Goal: Task Accomplishment & Management: Use online tool/utility

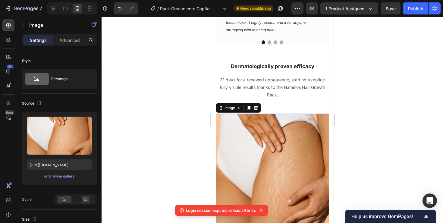
scroll to position [1531, 0]
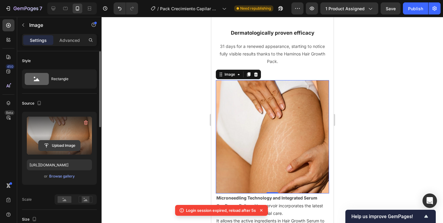
click at [65, 144] on input "file" at bounding box center [60, 146] width 42 height 10
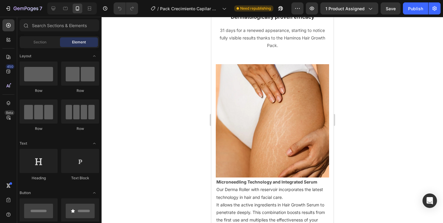
scroll to position [1393, 0]
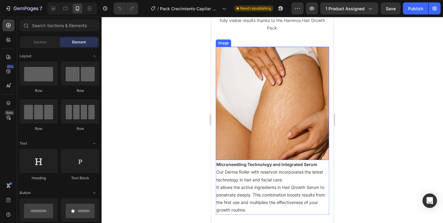
click at [263, 104] on img at bounding box center [272, 103] width 113 height 113
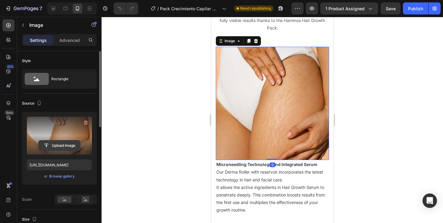
click at [54, 145] on input "file" at bounding box center [60, 146] width 42 height 10
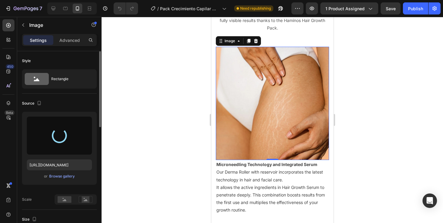
type input "https://cdn.shopify.com/s/files/1/0794/6685/6775/files/gempages_562379912158118…"
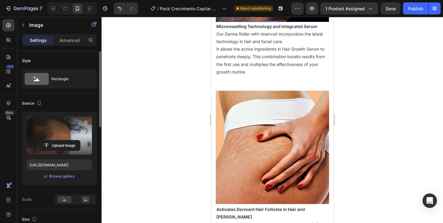
scroll to position [1572, 0]
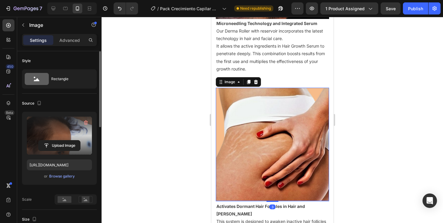
click at [247, 143] on img at bounding box center [272, 144] width 113 height 113
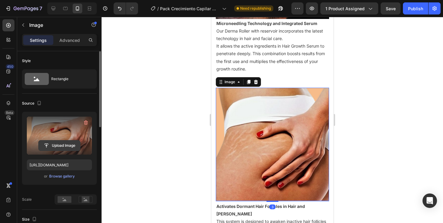
click at [68, 141] on input "file" at bounding box center [60, 146] width 42 height 10
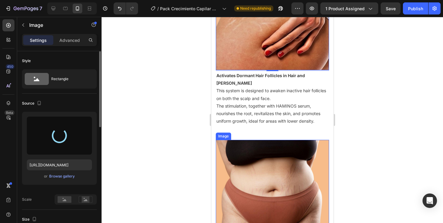
scroll to position [1703, 0]
type input "[URL][DOMAIN_NAME]"
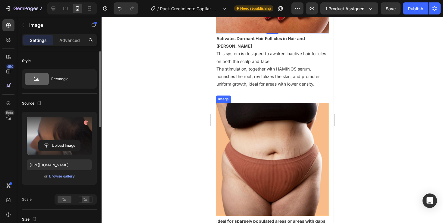
scroll to position [1774, 0]
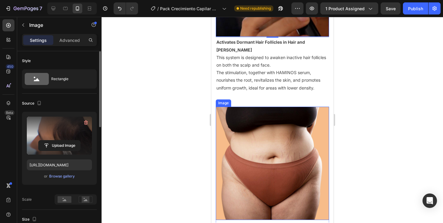
click at [249, 127] on img at bounding box center [272, 163] width 113 height 113
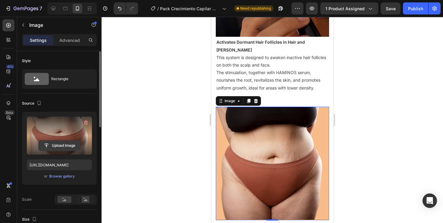
click at [70, 144] on input "file" at bounding box center [60, 146] width 42 height 10
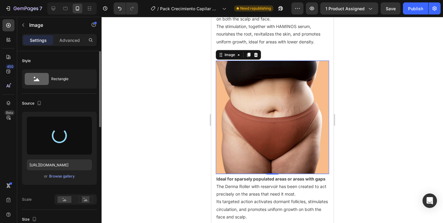
scroll to position [1823, 0]
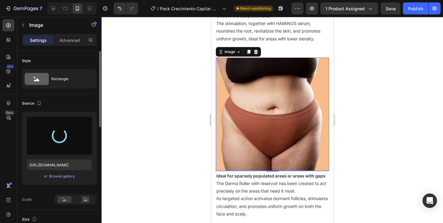
type input "https://cdn.shopify.com/s/files/1/0794/6685/6775/files/gempages_562379912158118…"
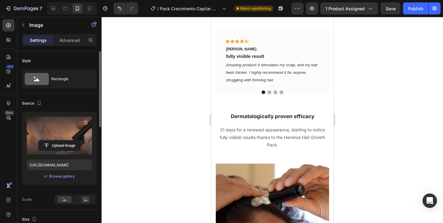
scroll to position [1430, 0]
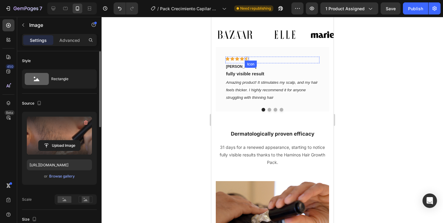
click at [245, 59] on div "Icon" at bounding box center [247, 59] width 4 height 4
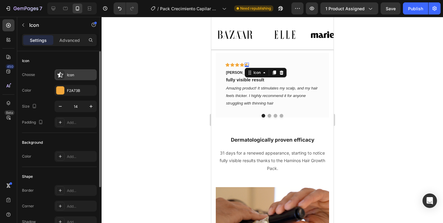
click at [64, 78] on div at bounding box center [60, 75] width 8 height 8
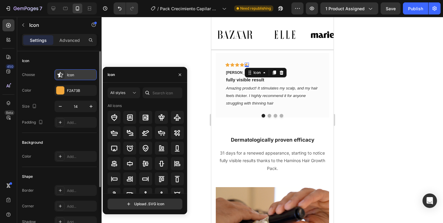
click at [71, 76] on div "Icon" at bounding box center [81, 74] width 28 height 5
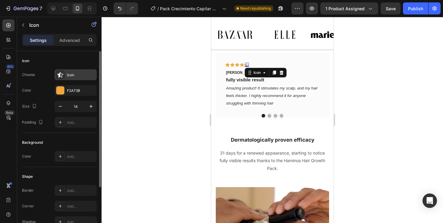
click at [71, 76] on div "Icon" at bounding box center [81, 74] width 28 height 5
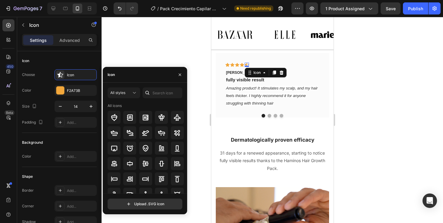
click at [122, 77] on div "Icon" at bounding box center [145, 75] width 84 height 16
click at [156, 94] on input "text" at bounding box center [163, 92] width 40 height 11
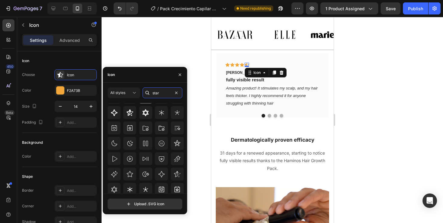
scroll to position [66, 0]
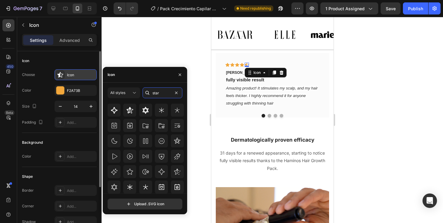
type input "star"
click at [62, 75] on icon at bounding box center [60, 75] width 6 height 6
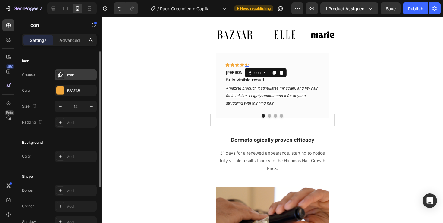
click at [62, 75] on icon at bounding box center [60, 75] width 6 height 6
click at [80, 53] on div "Icon Choose Icon Color F2A73B Size 14 Padding Add..." at bounding box center [59, 92] width 75 height 82
click at [82, 60] on div "Icon" at bounding box center [59, 61] width 75 height 10
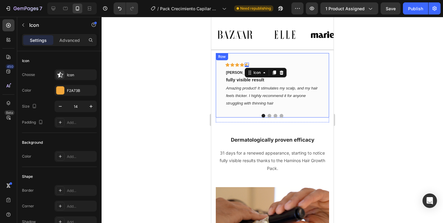
scroll to position [1426, 0]
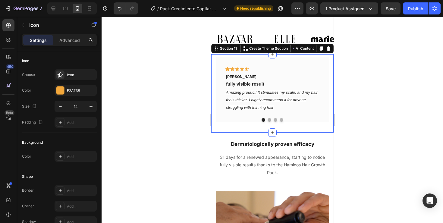
click at [240, 123] on div "Icon Icon Icon Icon Icon Row Michael Watson Text block fully visible result Tex…" at bounding box center [272, 93] width 122 height 78
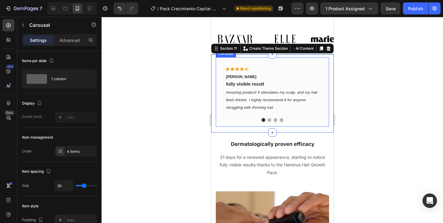
click at [246, 117] on div "Icon Icon Icon Icon Icon Row Michael Watson Text block fully visible result Tex…" at bounding box center [272, 91] width 113 height 69
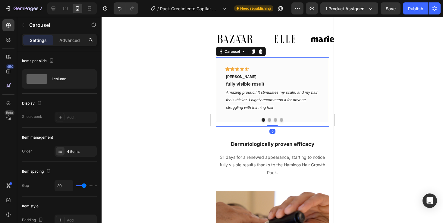
drag, startPoint x: 271, startPoint y: 120, endPoint x: 269, endPoint y: 113, distance: 7.2
click at [269, 113] on div "Icon Icon Icon Icon Icon Row Michael Watson Text block fully visible result Tex…" at bounding box center [272, 91] width 113 height 69
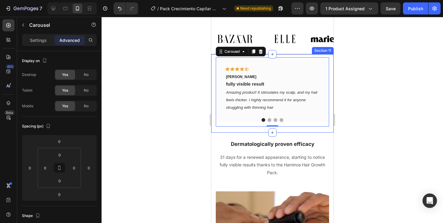
click at [256, 124] on div "Icon Icon Icon Icon Icon Row Michael Watson Text block fully visible result Tex…" at bounding box center [272, 93] width 122 height 78
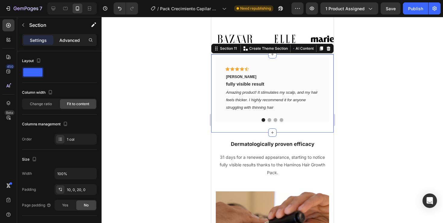
click at [64, 41] on p "Advanced" at bounding box center [69, 40] width 21 height 6
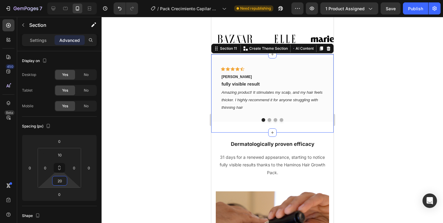
click at [60, 178] on input "20" at bounding box center [60, 180] width 12 height 9
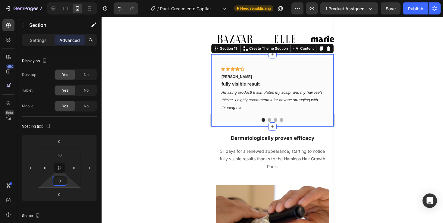
click at [141, 118] on div at bounding box center [273, 120] width 342 height 206
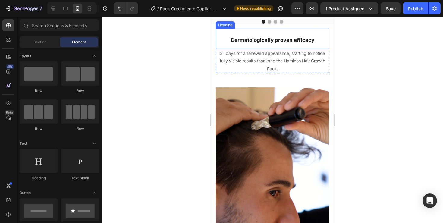
scroll to position [1508, 0]
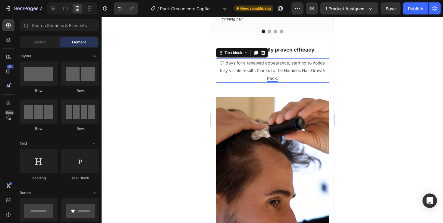
click at [247, 80] on p "31 days for a renewed appearance, starting to notice fully visible results than…" at bounding box center [272, 70] width 112 height 23
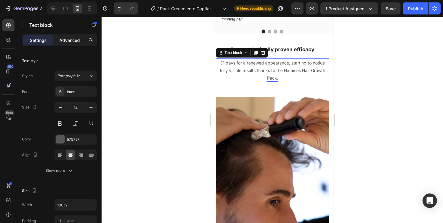
click at [81, 39] on div "Advanced" at bounding box center [70, 40] width 30 height 10
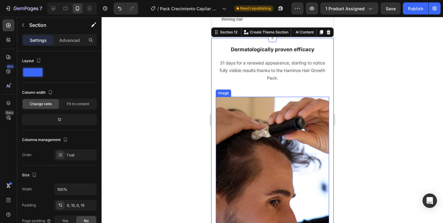
click at [241, 103] on img at bounding box center [272, 172] width 113 height 151
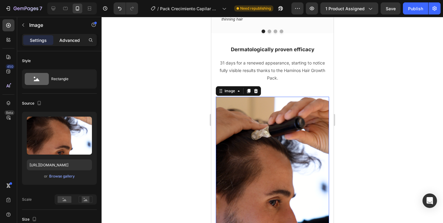
click at [62, 41] on p "Advanced" at bounding box center [69, 40] width 21 height 6
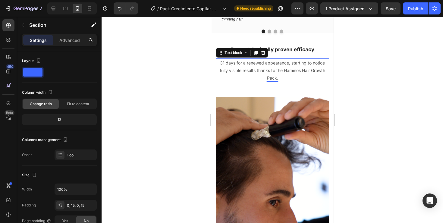
click at [271, 71] on p "31 days for a renewed appearance, starting to notice fully visible results than…" at bounding box center [272, 70] width 112 height 23
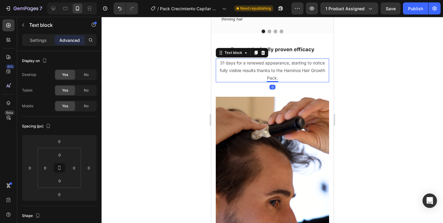
drag, startPoint x: 272, startPoint y: 82, endPoint x: 272, endPoint y: 74, distance: 7.8
click at [272, 74] on div "31 days for a renewed appearance, starting to notice fully visible results than…" at bounding box center [272, 70] width 113 height 24
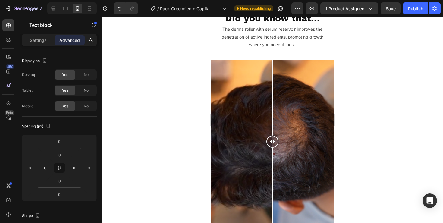
scroll to position [1035, 0]
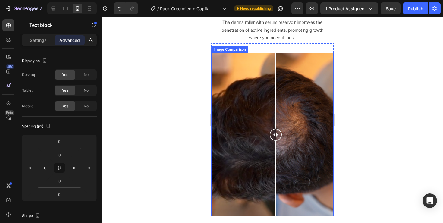
click at [276, 135] on div at bounding box center [276, 135] width 12 height 12
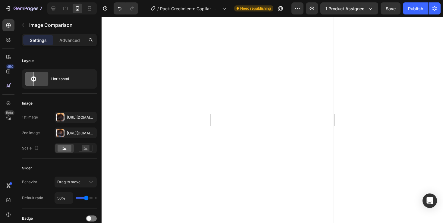
scroll to position [792, 0]
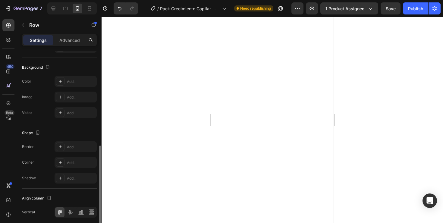
scroll to position [209, 0]
click at [73, 147] on div "Add..." at bounding box center [81, 146] width 28 height 5
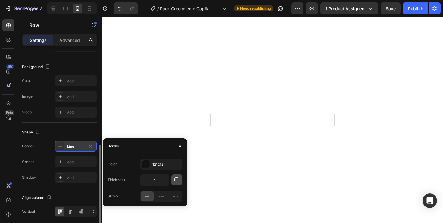
click at [180, 179] on button "button" at bounding box center [177, 180] width 11 height 11
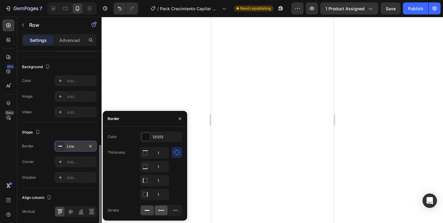
click at [163, 208] on icon at bounding box center [161, 210] width 6 height 6
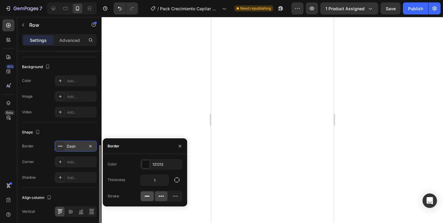
click at [146, 198] on icon at bounding box center [147, 196] width 6 height 6
click at [159, 182] on input "1" at bounding box center [155, 180] width 28 height 11
type input "0"
click at [144, 127] on div at bounding box center [273, 120] width 342 height 206
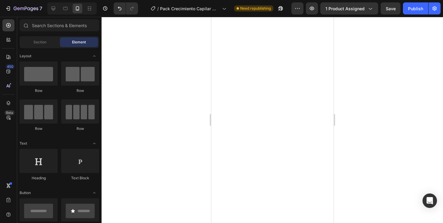
scroll to position [809, 0]
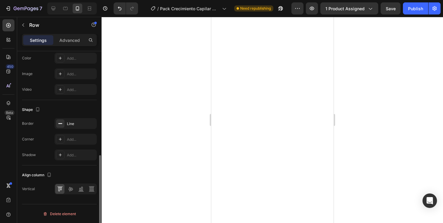
scroll to position [232, 0]
click at [75, 122] on div "Line" at bounding box center [75, 123] width 17 height 5
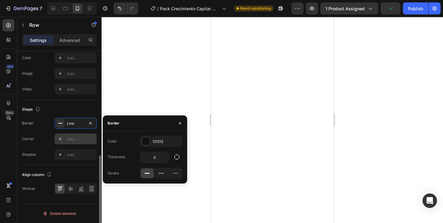
click at [71, 140] on div "Add..." at bounding box center [81, 139] width 28 height 5
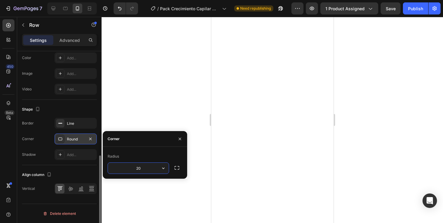
type input "2"
type input "5"
type input "200"
click at [150, 87] on div at bounding box center [273, 120] width 342 height 206
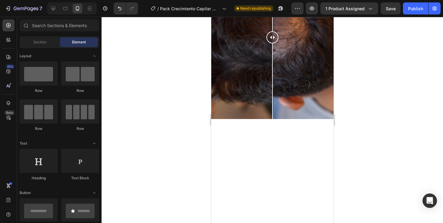
scroll to position [907, 0]
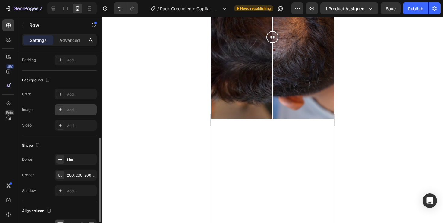
scroll to position [204, 0]
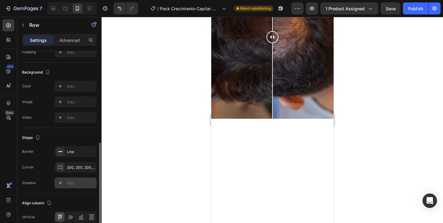
click at [78, 182] on div "Add..." at bounding box center [81, 183] width 28 height 5
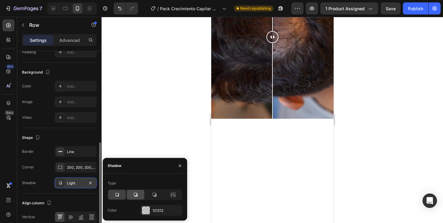
click at [131, 194] on div at bounding box center [135, 195] width 17 height 10
click at [150, 195] on div at bounding box center [154, 195] width 17 height 10
click at [145, 118] on div at bounding box center [273, 120] width 342 height 206
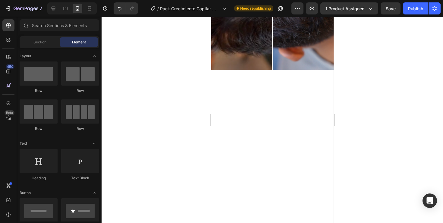
scroll to position [944, 0]
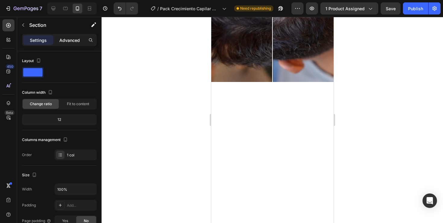
click at [67, 40] on p "Advanced" at bounding box center [69, 40] width 21 height 6
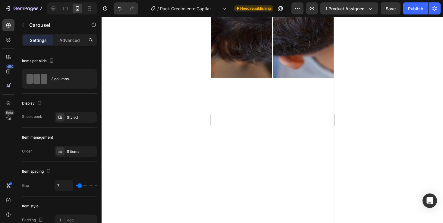
drag, startPoint x: 271, startPoint y: 93, endPoint x: 270, endPoint y: 89, distance: 4.1
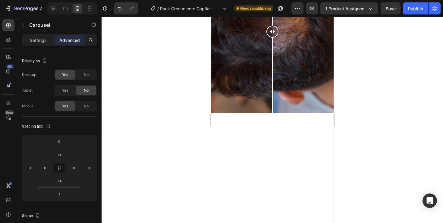
scroll to position [899, 0]
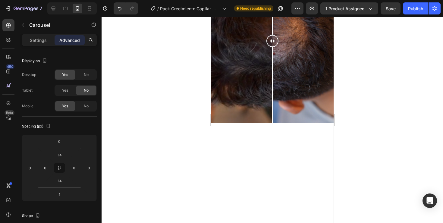
click at [363, 93] on div at bounding box center [273, 120] width 342 height 206
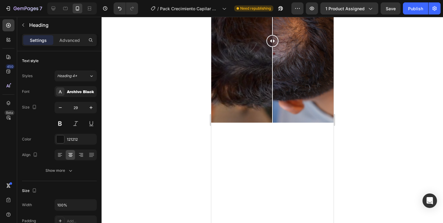
click at [68, 36] on div "Advanced" at bounding box center [70, 40] width 30 height 10
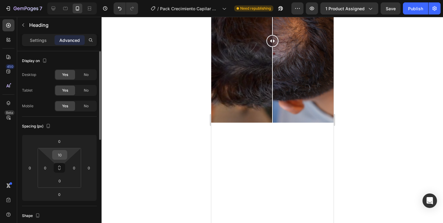
click at [66, 156] on div "10" at bounding box center [59, 155] width 15 height 10
click at [65, 155] on input "10" at bounding box center [60, 154] width 12 height 9
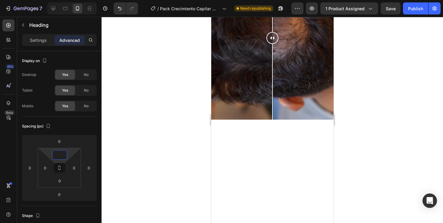
type input "0"
click at [131, 135] on div at bounding box center [273, 120] width 342 height 206
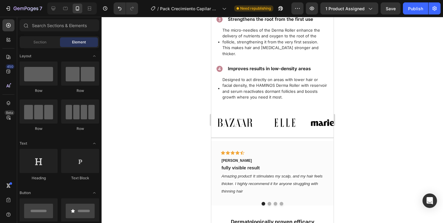
scroll to position [1343, 0]
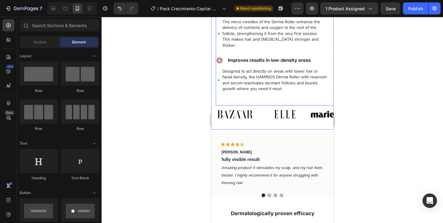
click at [267, 96] on div "Improves the penetration of active ingredients Item List The Derma Roller with …" at bounding box center [272, 3] width 113 height 205
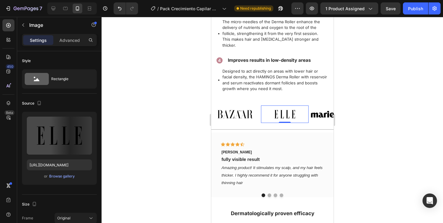
click at [274, 106] on img at bounding box center [285, 114] width 48 height 17
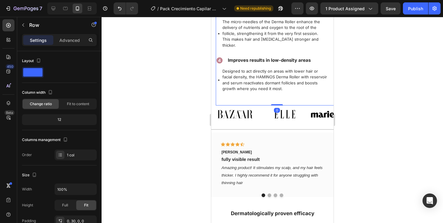
click at [258, 89] on div "Improves the penetration of active ingredients Item List The Derma Roller with …" at bounding box center [272, 3] width 113 height 205
click at [65, 44] on div "Advanced" at bounding box center [70, 40] width 30 height 10
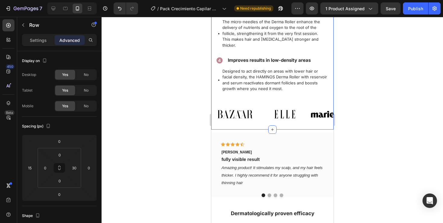
click at [266, 120] on div "Image Image Image Image Image Image Image Carousel" at bounding box center [272, 118] width 122 height 24
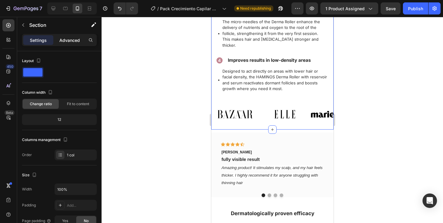
click at [66, 43] on p "Advanced" at bounding box center [69, 40] width 21 height 6
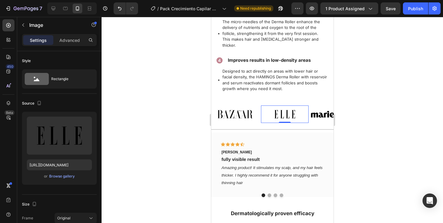
click at [261, 115] on img at bounding box center [285, 114] width 48 height 17
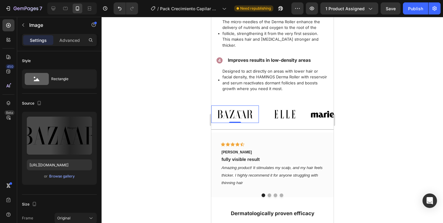
scroll to position [204, 0]
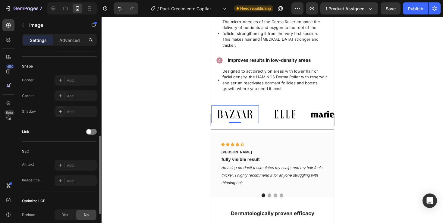
click at [258, 117] on img at bounding box center [235, 114] width 48 height 17
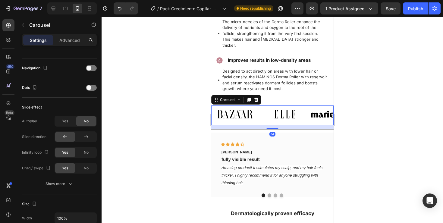
click at [260, 117] on div "Image Image Image Image Image Image Image Carousel 14" at bounding box center [272, 116] width 122 height 20
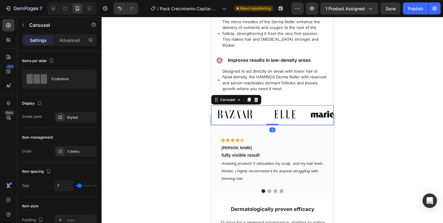
drag, startPoint x: 267, startPoint y: 123, endPoint x: 264, endPoint y: 116, distance: 7.7
click at [264, 116] on div "Image Image Image Image Image Image Image Carousel 0" at bounding box center [272, 116] width 122 height 20
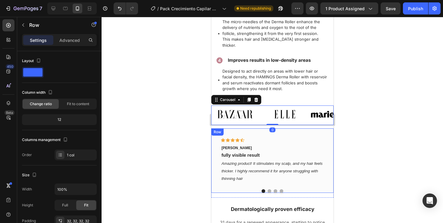
click at [258, 128] on div "Icon Icon Icon Icon Icon Row Michael Watson Text block fully visible result Tex…" at bounding box center [272, 160] width 122 height 65
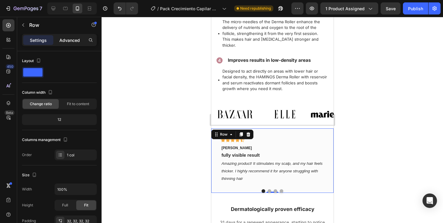
click at [67, 37] on p "Advanced" at bounding box center [69, 40] width 21 height 6
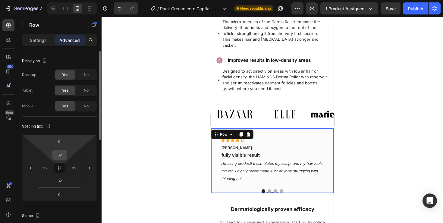
click at [64, 152] on input "32" at bounding box center [60, 154] width 12 height 9
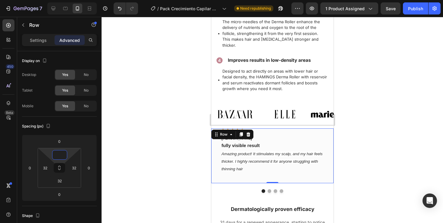
type input "0"
click at [364, 134] on div at bounding box center [273, 120] width 342 height 206
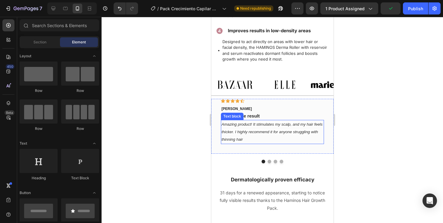
scroll to position [1373, 0]
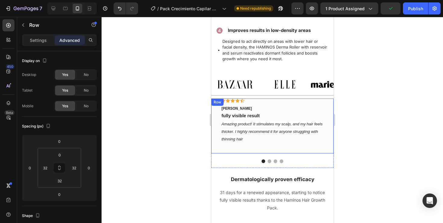
click at [238, 143] on div "Icon Icon Icon Icon Icon Row Michael Watson Text block fully visible result Tex…" at bounding box center [272, 126] width 122 height 55
drag, startPoint x: 273, startPoint y: 147, endPoint x: 270, endPoint y: 137, distance: 10.8
click at [270, 137] on div "Icon Icon Icon Icon Icon Row Michael Watson Text block fully visible result Tex…" at bounding box center [272, 126] width 122 height 55
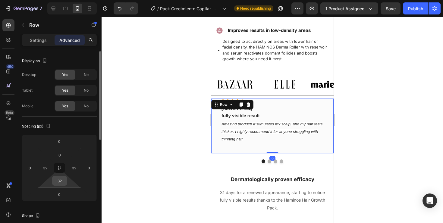
click at [61, 181] on input "32" at bounding box center [60, 180] width 12 height 9
click at [150, 131] on div at bounding box center [273, 120] width 342 height 206
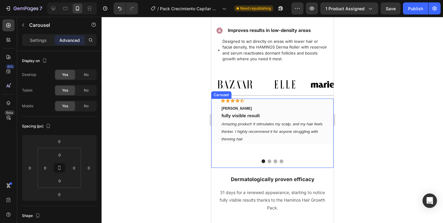
click at [248, 152] on div "Icon Icon Icon Icon Icon Row Michael Watson Text block fully visible result Tex…" at bounding box center [272, 133] width 122 height 69
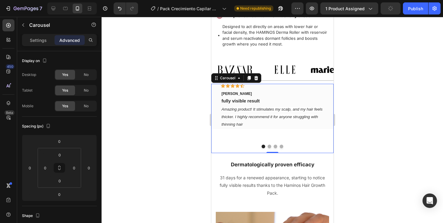
scroll to position [1389, 0]
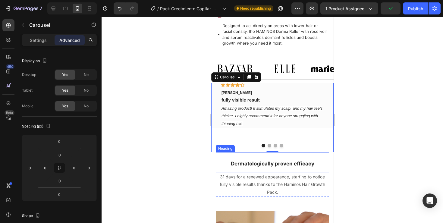
click at [240, 152] on h2 "Dermatologically proven efficacy" at bounding box center [272, 162] width 113 height 21
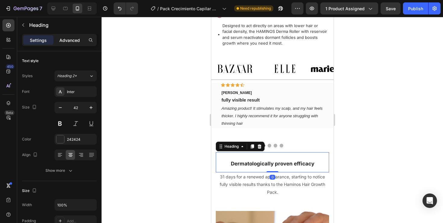
click at [73, 39] on p "Advanced" at bounding box center [69, 40] width 21 height 6
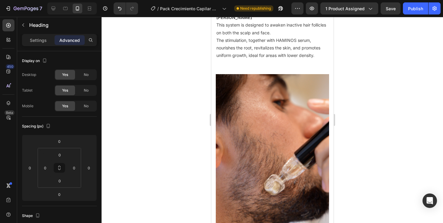
scroll to position [2067, 0]
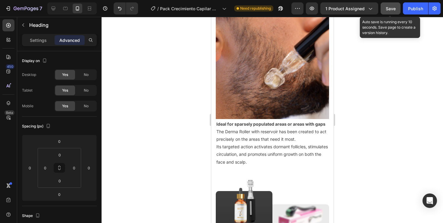
click at [390, 6] on span "Save" at bounding box center [391, 8] width 10 height 5
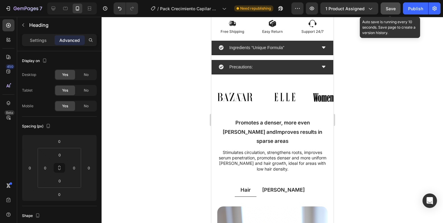
scroll to position [302, 0]
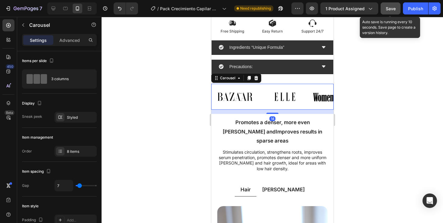
click at [261, 85] on div "Image Image Image Image Image Image Image Image Carousel 14" at bounding box center [272, 97] width 122 height 26
click at [68, 37] on p "Advanced" at bounding box center [69, 40] width 21 height 6
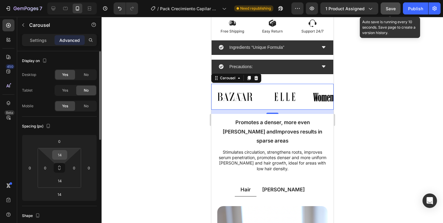
click at [64, 154] on input "14" at bounding box center [60, 154] width 12 height 9
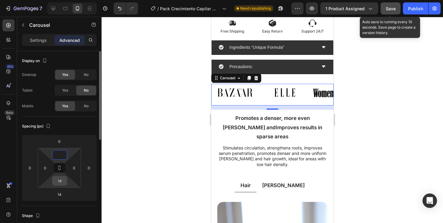
type input "0"
click at [61, 181] on input "14" at bounding box center [60, 180] width 12 height 9
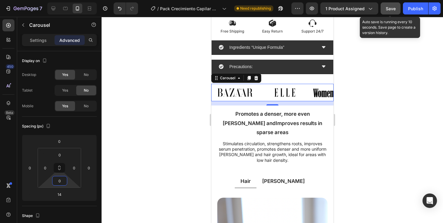
click at [177, 110] on div at bounding box center [273, 120] width 342 height 206
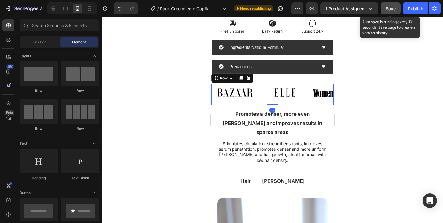
click at [266, 103] on div "Image Image Image Image Image Image Image Image Carousel" at bounding box center [272, 95] width 122 height 22
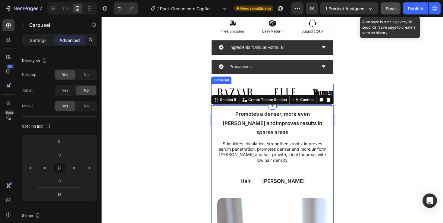
click at [260, 93] on div "Image Image Image Image Image Image Image Image" at bounding box center [272, 92] width 122 height 17
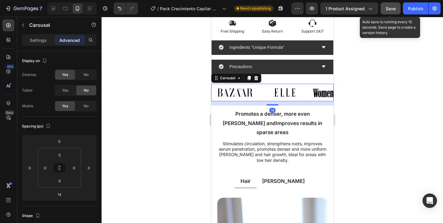
click at [271, 104] on div "14" at bounding box center [272, 103] width 122 height 4
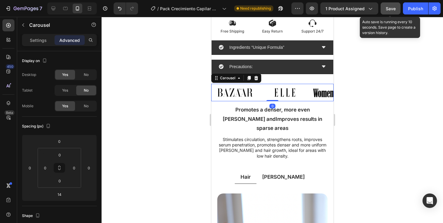
drag, startPoint x: 271, startPoint y: 105, endPoint x: 272, endPoint y: 98, distance: 7.2
click at [272, 98] on div "Image Image Image Image Image Image Image Image Carousel 0" at bounding box center [272, 92] width 122 height 17
type input "0"
click at [393, 93] on div at bounding box center [273, 120] width 342 height 206
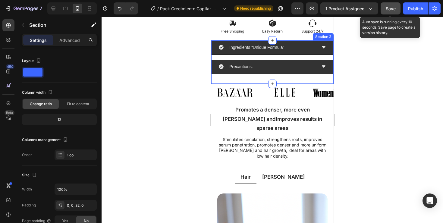
click at [271, 76] on div "Ingredients “Unique Formula” Precautions: Accordion Section 2" at bounding box center [272, 61] width 122 height 43
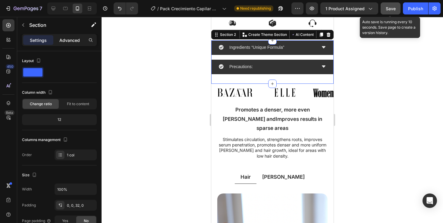
click at [73, 41] on p "Advanced" at bounding box center [69, 40] width 21 height 6
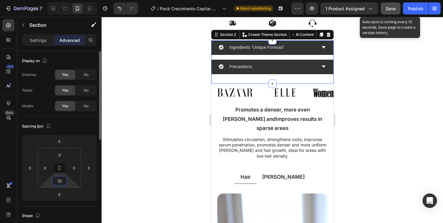
click at [63, 183] on input "32" at bounding box center [60, 180] width 12 height 9
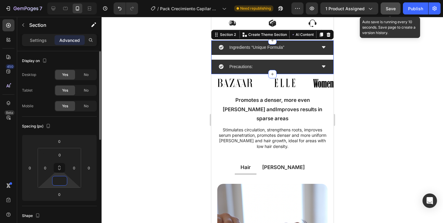
click at [62, 178] on input at bounding box center [60, 180] width 12 height 9
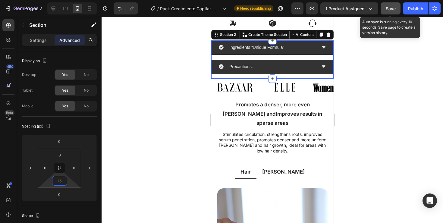
type input "15"
click at [145, 163] on div at bounding box center [273, 120] width 342 height 206
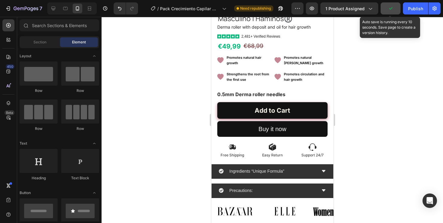
scroll to position [172, 0]
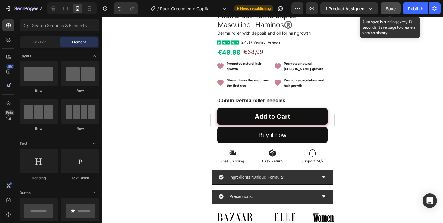
click at [391, 6] on span "Save" at bounding box center [391, 8] width 10 height 5
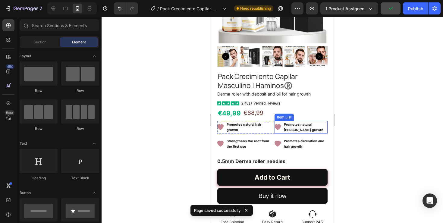
scroll to position [110, 0]
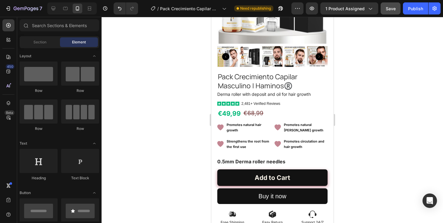
click at [363, 103] on div at bounding box center [273, 120] width 342 height 206
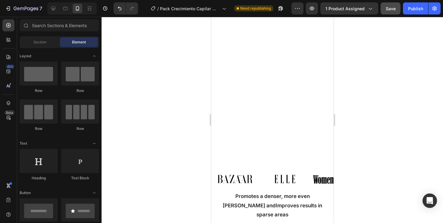
scroll to position [363, 0]
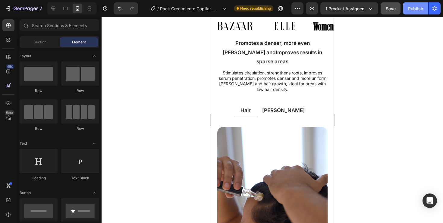
click at [419, 10] on div "Publish" at bounding box center [415, 8] width 15 height 6
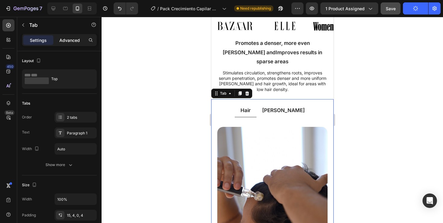
click at [67, 39] on p "Advanced" at bounding box center [69, 40] width 21 height 6
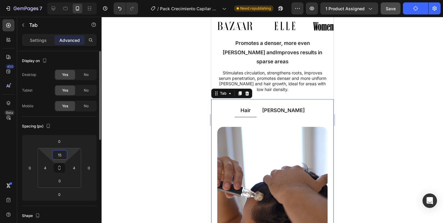
click at [63, 155] on input "15" at bounding box center [60, 154] width 12 height 9
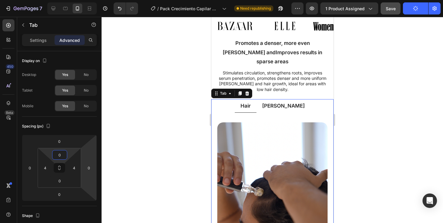
click at [377, 109] on div at bounding box center [273, 120] width 342 height 206
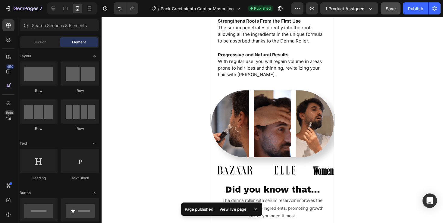
scroll to position [840, 0]
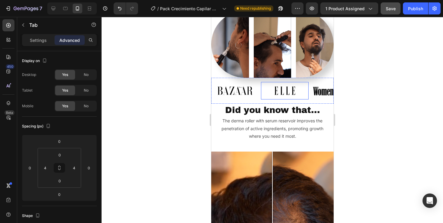
scroll to position [920, 0]
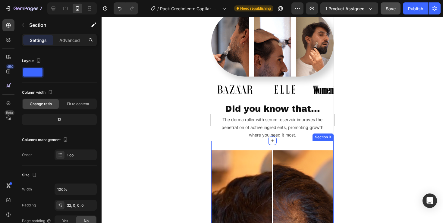
click at [259, 141] on div "Image Comparison Section 9" at bounding box center [272, 227] width 122 height 173
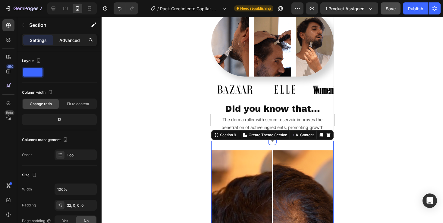
click at [67, 41] on p "Advanced" at bounding box center [69, 40] width 21 height 6
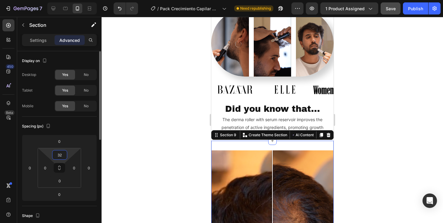
click at [62, 155] on input "32" at bounding box center [60, 154] width 12 height 9
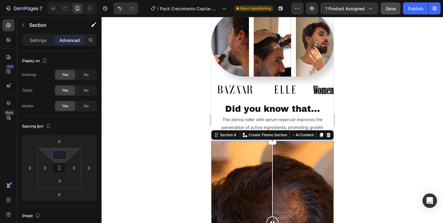
type input "0"
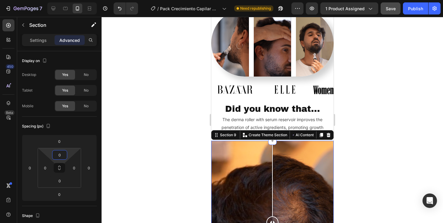
click at [145, 143] on div at bounding box center [273, 120] width 342 height 206
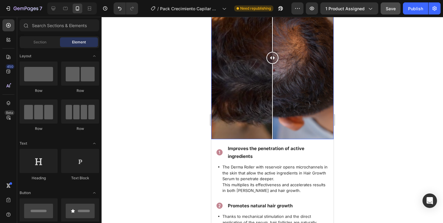
scroll to position [1080, 0]
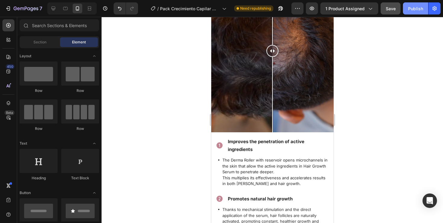
click at [419, 9] on div "Publish" at bounding box center [415, 8] width 15 height 6
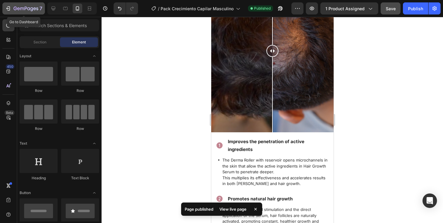
click at [10, 8] on icon "button" at bounding box center [8, 8] width 6 height 6
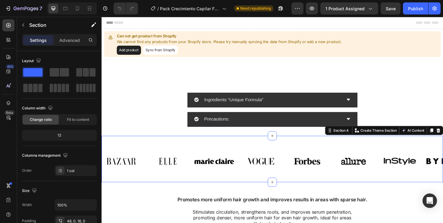
click at [255, 150] on div "Image Image Image Image Image Image Image Image Carousel Row Section 4 You can …" at bounding box center [283, 167] width 362 height 49
click at [8, 10] on icon "button" at bounding box center [9, 8] width 3 height 4
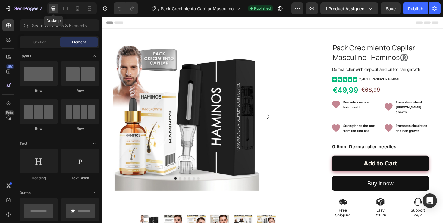
click at [55, 8] on icon at bounding box center [53, 8] width 6 height 6
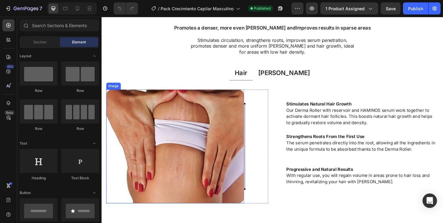
scroll to position [367, 0]
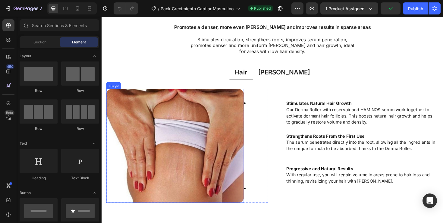
click at [212, 129] on img at bounding box center [179, 153] width 146 height 121
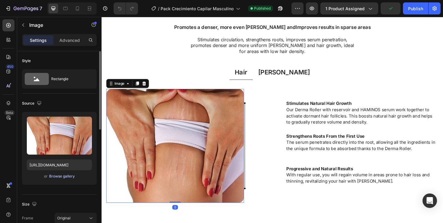
click at [63, 177] on div "Browse gallery" at bounding box center [62, 176] width 26 height 5
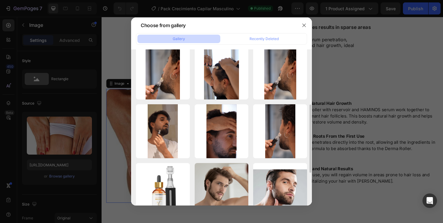
scroll to position [120, 0]
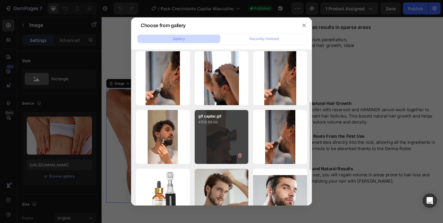
click at [214, 145] on div "gif capilar.gif 4936.84 kb" at bounding box center [222, 137] width 54 height 54
type input "https://cdn.shopify.com/s/files/1/0794/6685/6775/files/gempages_562379912158118…"
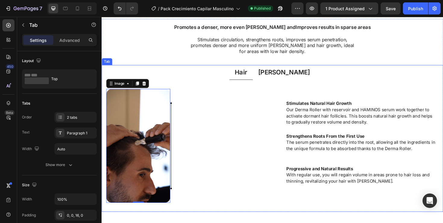
click at [293, 76] on p "Beard" at bounding box center [294, 75] width 55 height 9
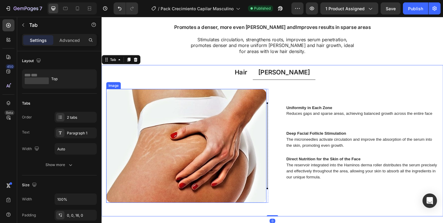
click at [171, 138] on img at bounding box center [191, 153] width 170 height 121
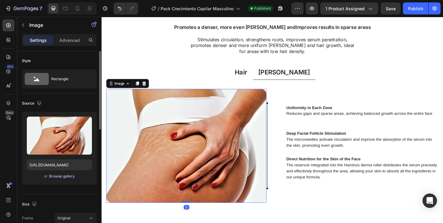
click at [53, 177] on div "Browse gallery" at bounding box center [62, 176] width 26 height 5
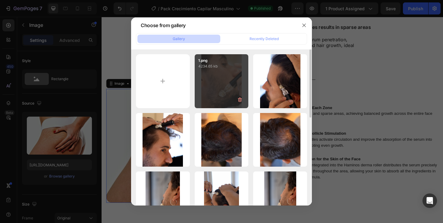
click at [223, 93] on div "1.png 4234.65 kb" at bounding box center [222, 81] width 54 height 54
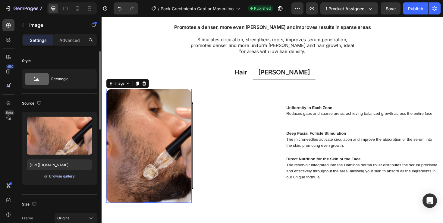
click at [71, 175] on div "Browse gallery" at bounding box center [62, 176] width 26 height 5
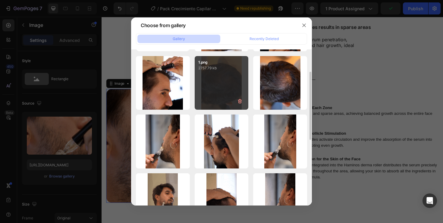
scroll to position [58, 0]
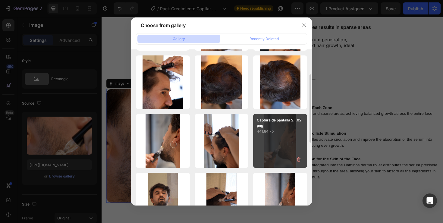
click at [265, 141] on div "Captura de pantalla 2...02.png 441.84 kb" at bounding box center [280, 141] width 54 height 54
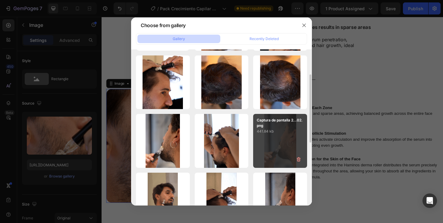
type input "https://cdn.shopify.com/s/files/1/0794/6685/6775/files/gempages_562379912158118…"
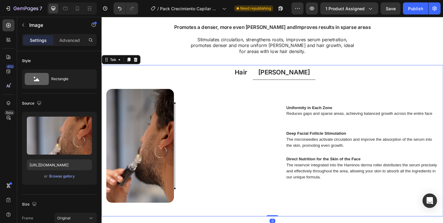
click at [256, 73] on p "Hair" at bounding box center [249, 75] width 13 height 9
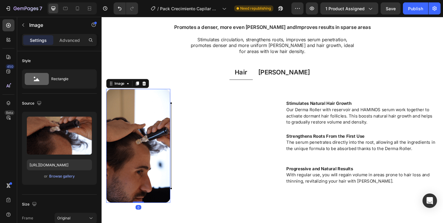
click at [131, 157] on img at bounding box center [140, 153] width 68 height 121
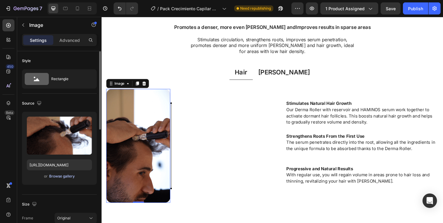
click at [62, 178] on div "Browse gallery" at bounding box center [62, 176] width 26 height 5
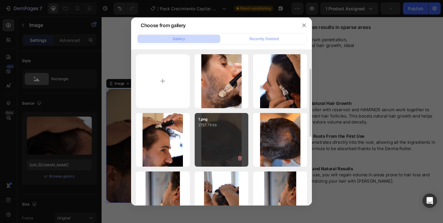
scroll to position [21, 0]
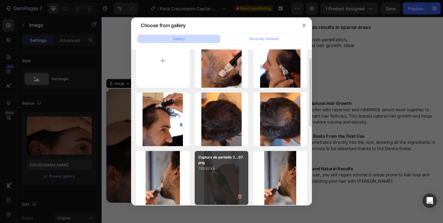
click at [228, 172] on div "Captura de pantalla 2...07.png 789.82 kb" at bounding box center [222, 178] width 54 height 54
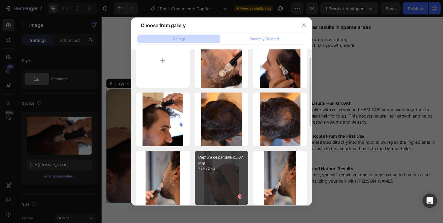
type input "https://cdn.shopify.com/s/files/1/0794/6685/6775/files/gempages_562379912158118…"
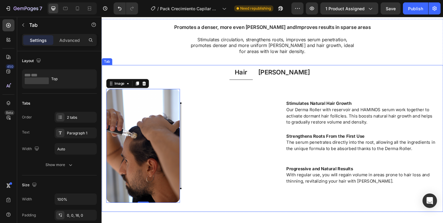
click at [295, 74] on p "Beard" at bounding box center [294, 75] width 55 height 9
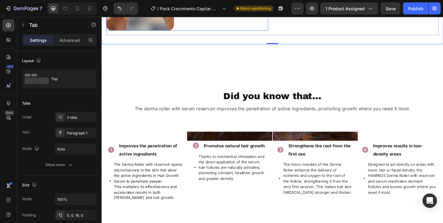
scroll to position [552, 0]
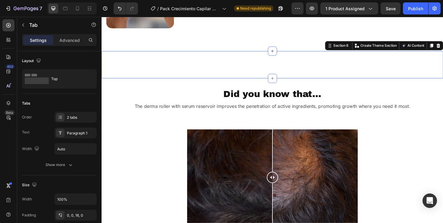
click at [245, 82] on div "Image Image Image Image Image Image Image Image Carousel Section 6 You can crea…" at bounding box center [283, 67] width 362 height 29
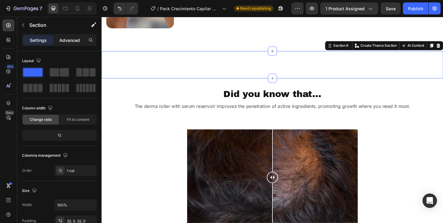
click at [72, 39] on p "Advanced" at bounding box center [69, 40] width 21 height 6
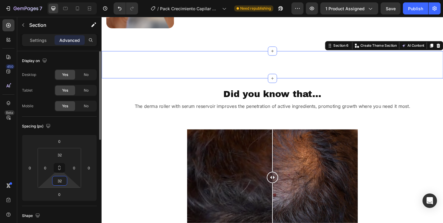
click at [61, 179] on input "32" at bounding box center [60, 180] width 12 height 9
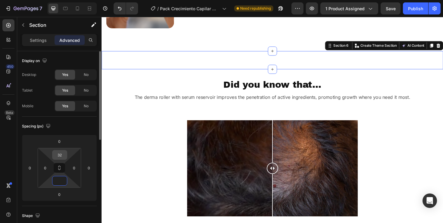
type input "0"
click at [61, 155] on input "32" at bounding box center [60, 154] width 12 height 9
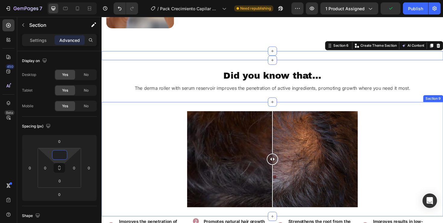
click at [233, 125] on div "Image Comparison Section 9" at bounding box center [283, 167] width 362 height 121
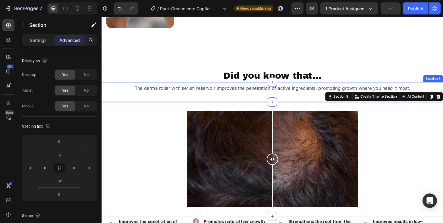
click at [248, 107] on div "The derma roller with serum reservoir improves the penetration of active ingred…" at bounding box center [283, 96] width 362 height 21
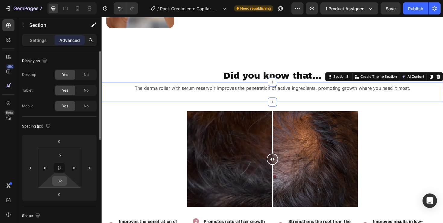
click at [67, 181] on div "32" at bounding box center [59, 181] width 15 height 10
click at [65, 181] on input "32" at bounding box center [60, 180] width 12 height 9
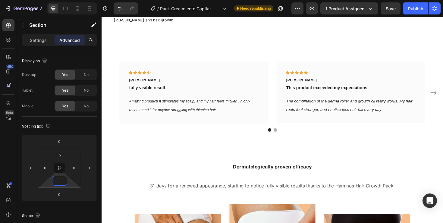
scroll to position [827, 0]
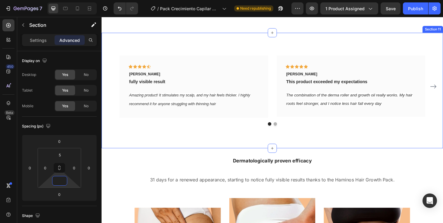
click at [231, 55] on div "Icon Icon Icon Icon Icon Row Michael Watson Text block fully visible result Tex…" at bounding box center [283, 95] width 362 height 123
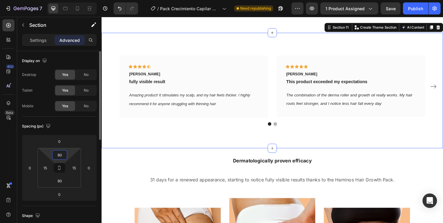
click at [64, 156] on input "80" at bounding box center [60, 154] width 12 height 9
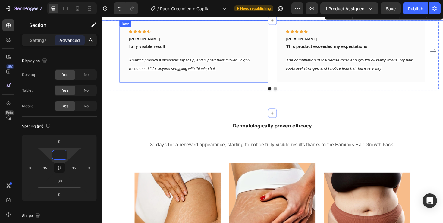
scroll to position [856, 0]
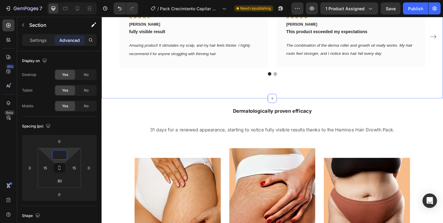
type input "0"
click at [236, 103] on div "Icon Icon Icon Icon Icon Row Michael Watson Text block fully visible result Tex…" at bounding box center [283, 54] width 362 height 99
click at [63, 182] on input "80" at bounding box center [60, 180] width 12 height 9
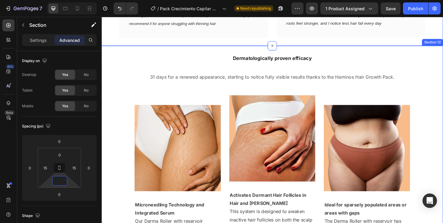
scroll to position [912, 0]
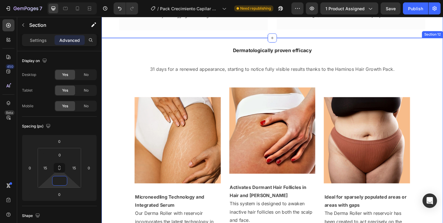
click at [186, 145] on img at bounding box center [182, 147] width 91 height 91
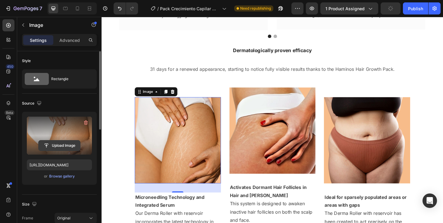
click at [65, 147] on input "file" at bounding box center [60, 146] width 42 height 10
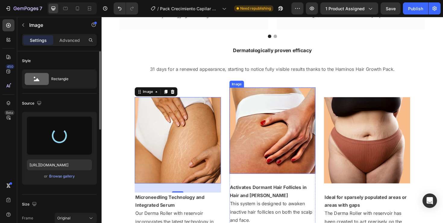
type input "https://cdn.shopify.com/s/files/1/0794/6685/6775/files/gempages_562379912158118…"
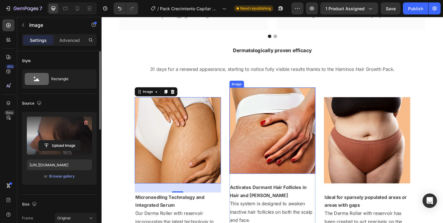
click at [282, 139] on img at bounding box center [282, 137] width 91 height 91
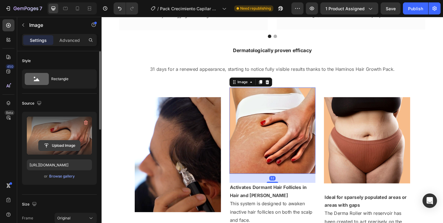
click at [60, 149] on input "file" at bounding box center [60, 146] width 42 height 10
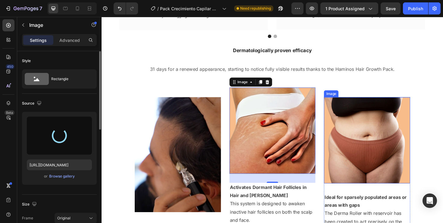
type input "https://cdn.shopify.com/s/files/1/0794/6685/6775/files/gempages_562379912158118…"
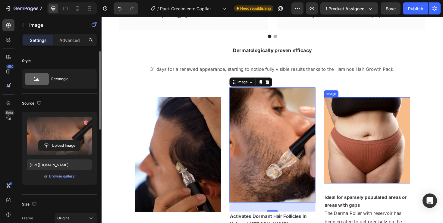
click at [354, 128] on img at bounding box center [382, 147] width 91 height 91
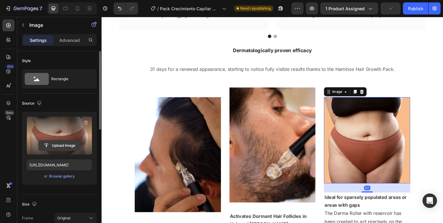
click at [60, 146] on input "file" at bounding box center [60, 146] width 42 height 10
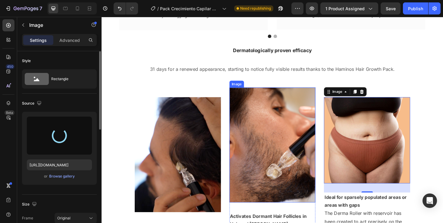
type input "https://cdn.shopify.com/s/files/1/0794/6685/6775/files/gempages_562379912158118…"
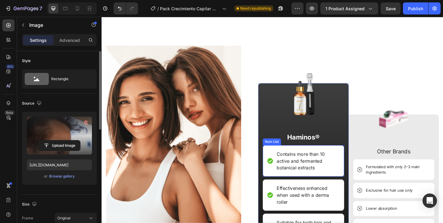
scroll to position [1259, 0]
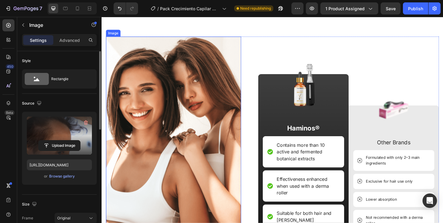
click at [216, 133] on img at bounding box center [177, 138] width 143 height 201
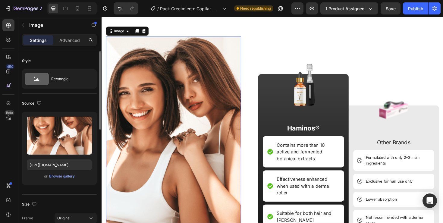
click at [203, 103] on img at bounding box center [177, 138] width 143 height 201
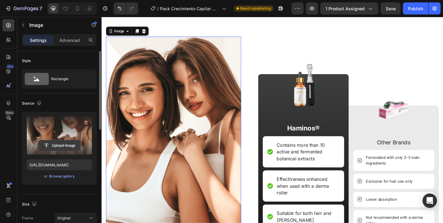
click at [67, 146] on input "file" at bounding box center [60, 146] width 42 height 10
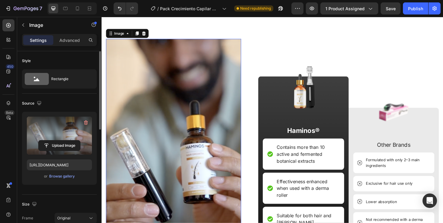
scroll to position [1276, 0]
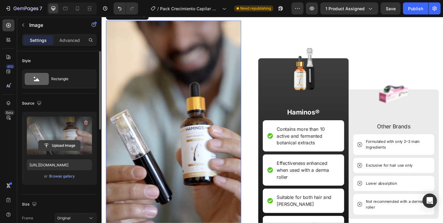
click at [61, 149] on input "file" at bounding box center [60, 146] width 42 height 10
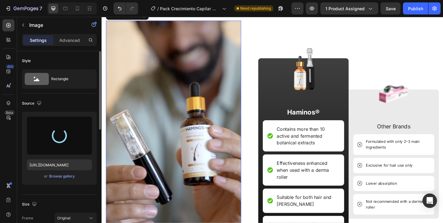
type input "https://cdn.shopify.com/s/files/1/0794/6685/6775/files/gempages_562379912158118…"
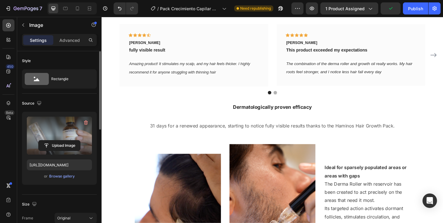
scroll to position [805, 0]
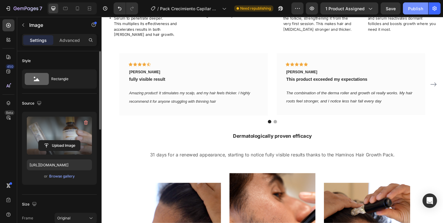
click at [415, 8] on div "Publish" at bounding box center [415, 8] width 15 height 6
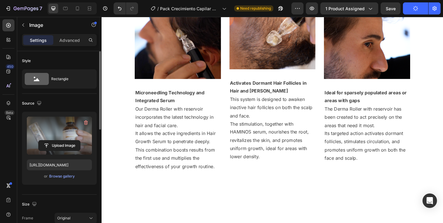
scroll to position [1105, 0]
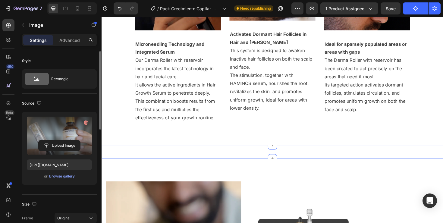
click at [254, 159] on div "Image Instant lip plumping With our derma roller and hyaluronic acid technology…" at bounding box center [283, 160] width 362 height 14
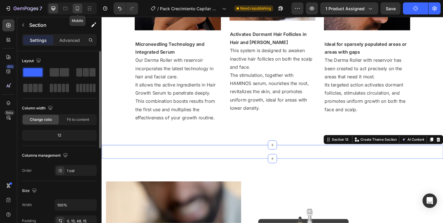
click at [75, 8] on icon at bounding box center [77, 8] width 6 height 6
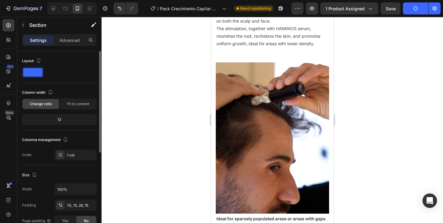
scroll to position [1518, 0]
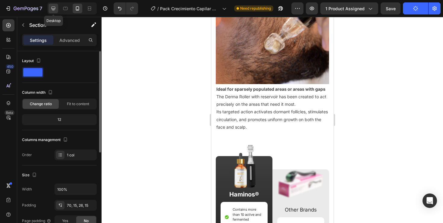
click at [52, 10] on icon at bounding box center [53, 8] width 6 height 6
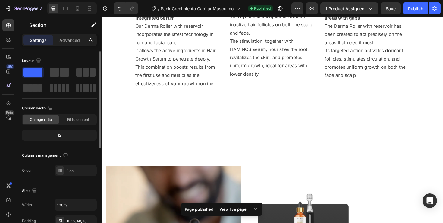
scroll to position [1135, 0]
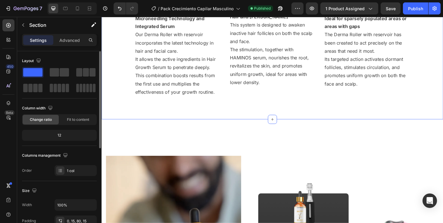
scroll to position [1121, 0]
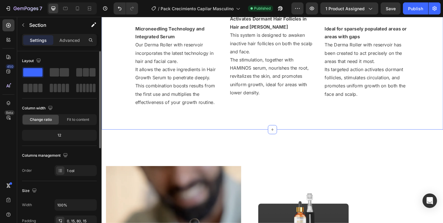
click at [72, 38] on p "Advanced" at bounding box center [69, 40] width 21 height 6
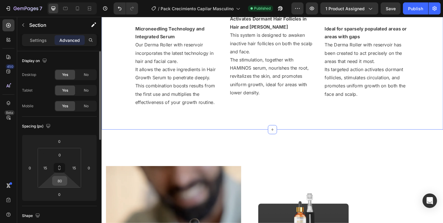
click at [64, 180] on input "80" at bounding box center [60, 180] width 12 height 9
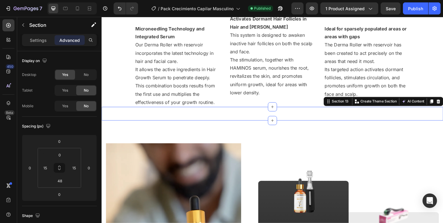
click at [189, 122] on div "Image Instant lip plumping With our derma roller and hyaluronic acid technology…" at bounding box center [283, 119] width 362 height 14
click at [21, 22] on button "button" at bounding box center [23, 25] width 10 height 10
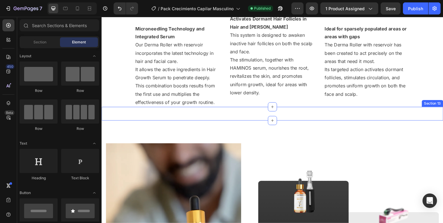
click at [153, 124] on div "Image Instant lip plumping With our derma roller and hyaluronic acid technology…" at bounding box center [283, 119] width 362 height 14
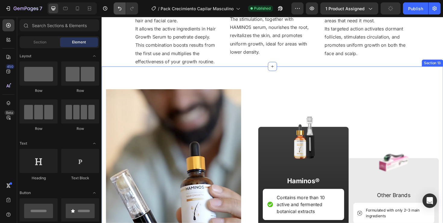
scroll to position [1154, 0]
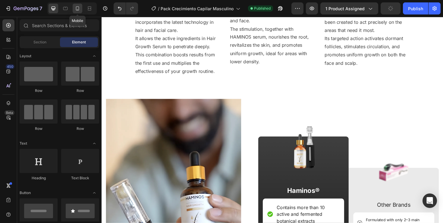
click at [80, 10] on icon at bounding box center [77, 8] width 6 height 6
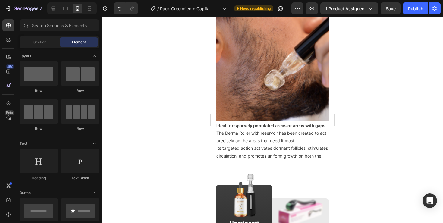
scroll to position [1477, 0]
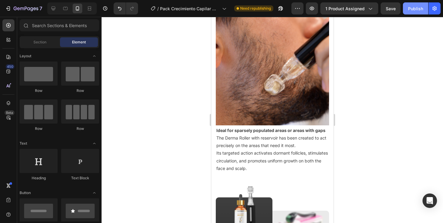
click at [409, 9] on div "Publish" at bounding box center [415, 8] width 15 height 6
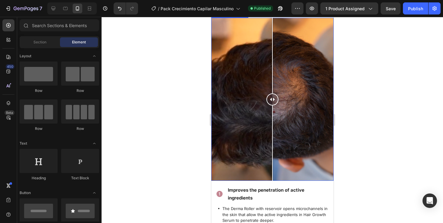
scroll to position [1025, 0]
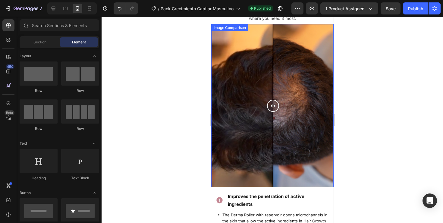
drag, startPoint x: 275, startPoint y: 112, endPoint x: 273, endPoint y: 122, distance: 10.1
click at [273, 122] on div at bounding box center [273, 105] width 12 height 163
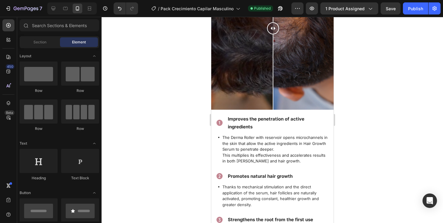
scroll to position [1104, 0]
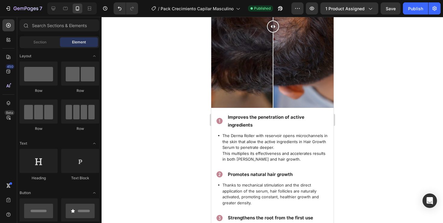
click at [399, 131] on div at bounding box center [273, 120] width 342 height 206
click at [9, 6] on icon "button" at bounding box center [9, 8] width 3 height 4
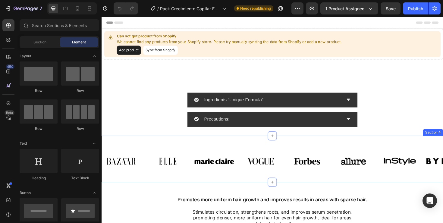
click at [216, 151] on div "Image Image Image Image Image Image Image Image Carousel Row Section 4" at bounding box center [283, 167] width 362 height 49
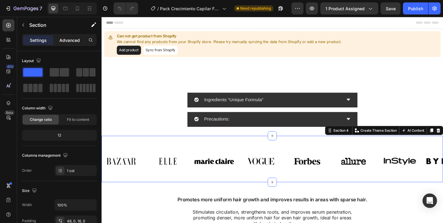
click at [70, 36] on div "Advanced" at bounding box center [70, 40] width 30 height 10
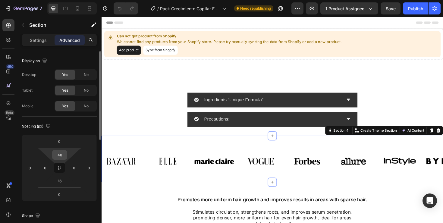
click at [64, 157] on input "48" at bounding box center [60, 154] width 12 height 9
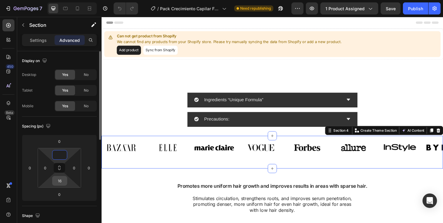
type input "0"
click at [62, 182] on input "16" at bounding box center [60, 180] width 12 height 9
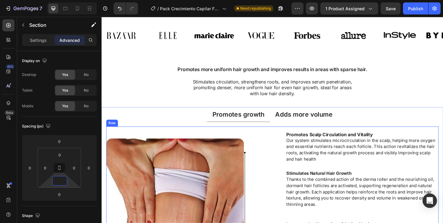
scroll to position [125, 0]
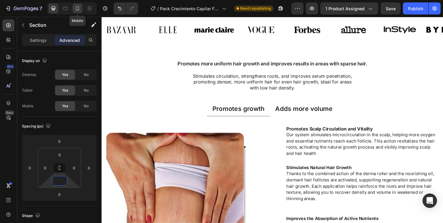
type input "0"
click at [77, 10] on icon at bounding box center [77, 8] width 3 height 4
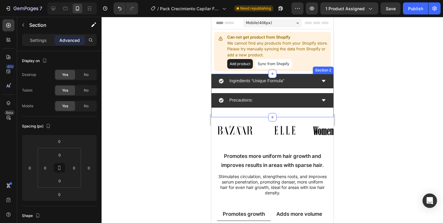
click at [251, 115] on div "Ingredients “Unique Formula” Precautions: Accordion Section 2" at bounding box center [272, 95] width 122 height 43
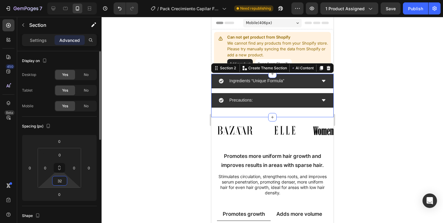
click at [63, 182] on input "32" at bounding box center [60, 180] width 12 height 9
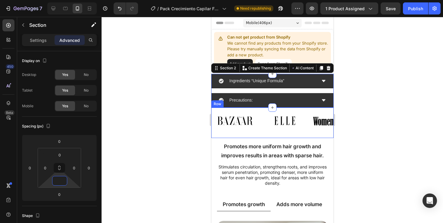
click at [237, 135] on div "Image Image Image Image Image Image Image Image Carousel" at bounding box center [272, 123] width 122 height 30
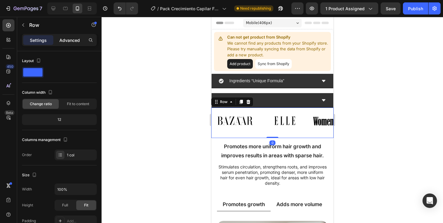
click at [72, 40] on p "Advanced" at bounding box center [69, 40] width 21 height 6
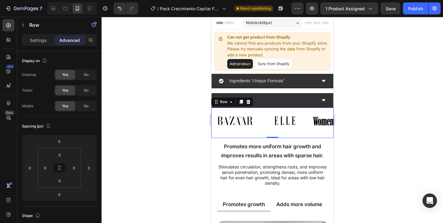
click at [267, 135] on div "Image Image Image Image Image Image Image Image Carousel Row 0" at bounding box center [272, 123] width 122 height 30
click at [261, 130] on div "Image Image Image Image Image Image Image Image Carousel" at bounding box center [272, 121] width 122 height 26
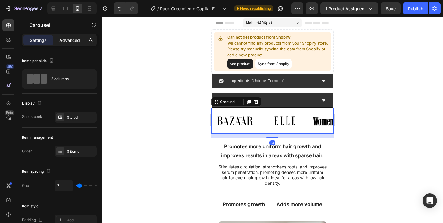
click at [64, 40] on p "Advanced" at bounding box center [69, 40] width 21 height 6
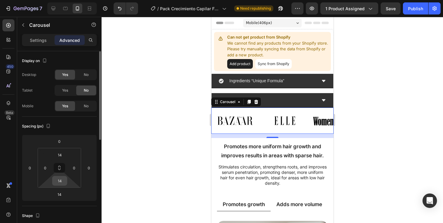
click at [66, 181] on div "14" at bounding box center [59, 181] width 15 height 10
click at [62, 181] on input "14" at bounding box center [60, 180] width 12 height 9
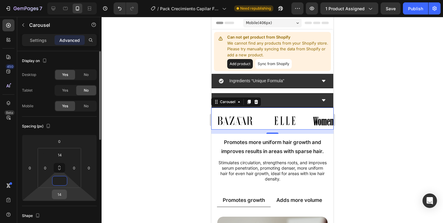
type input "0"
click at [63, 192] on input "14" at bounding box center [59, 194] width 12 height 9
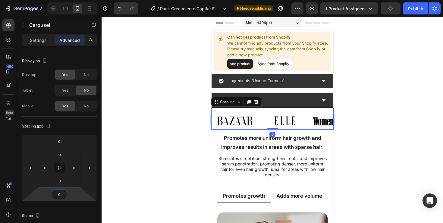
click at [153, 164] on div at bounding box center [273, 120] width 342 height 206
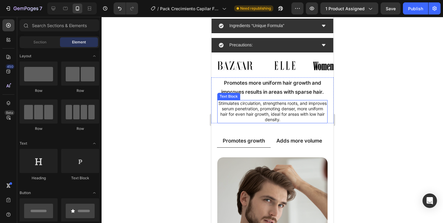
scroll to position [56, 0]
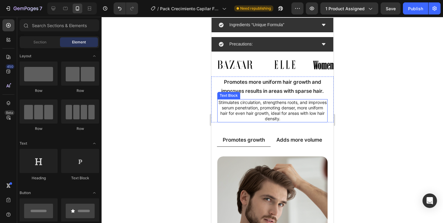
click at [261, 113] on p "Stimulates circulation, strengthens roots, and improves serum penetration, prom…" at bounding box center [272, 111] width 109 height 22
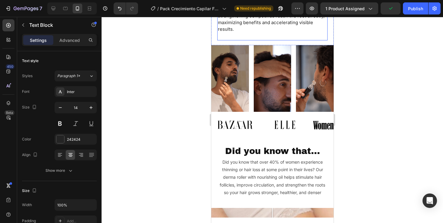
scroll to position [618, 0]
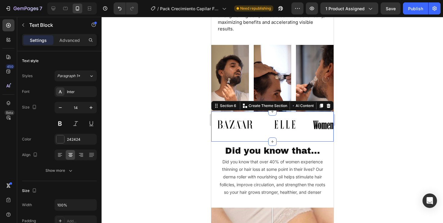
click at [245, 128] on div "Image Image Image Image Image Image Image Image Carousel" at bounding box center [272, 127] width 122 height 30
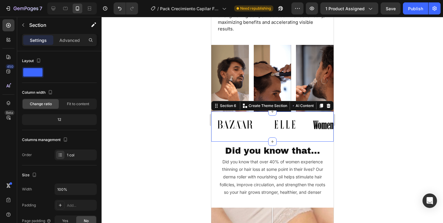
click at [257, 129] on div "Image Image Image Image Image Image Image Image Carousel" at bounding box center [272, 127] width 122 height 30
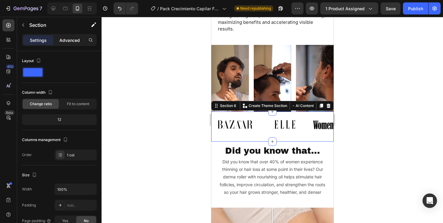
click at [67, 35] on div "Advanced" at bounding box center [70, 40] width 30 height 10
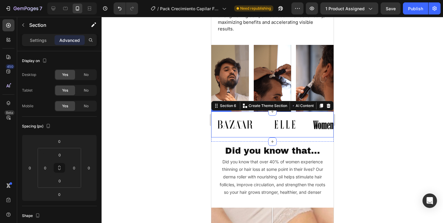
click at [238, 124] on div "Image Image Image Image Image Image Image Image Carousel" at bounding box center [272, 125] width 122 height 26
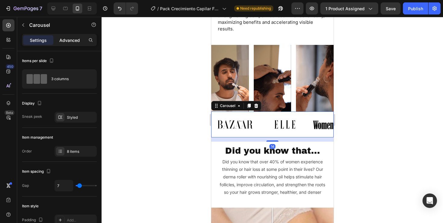
click at [71, 36] on div "Advanced" at bounding box center [70, 40] width 30 height 10
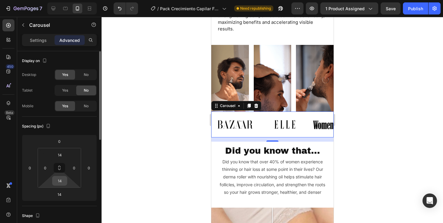
click at [64, 180] on input "14" at bounding box center [60, 180] width 12 height 9
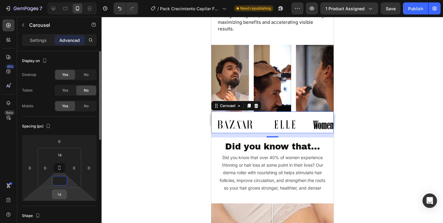
type input "0"
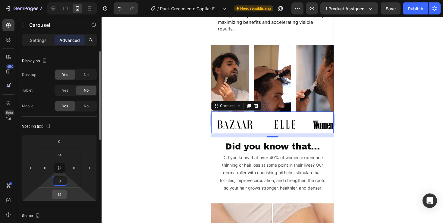
click at [62, 194] on input "14" at bounding box center [59, 194] width 12 height 9
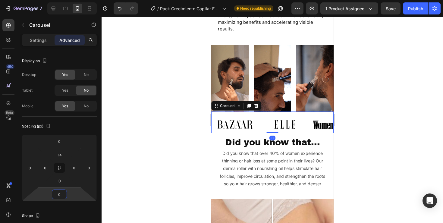
click at [169, 163] on div at bounding box center [273, 120] width 342 height 206
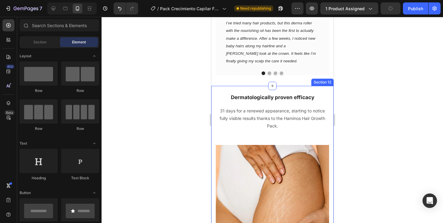
scroll to position [1159, 0]
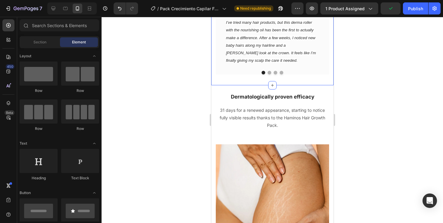
click at [246, 81] on div "Icon Icon Icon Icon Icon Row [PERSON_NAME] Text block Finally Seeing New Growth…" at bounding box center [272, 34] width 122 height 101
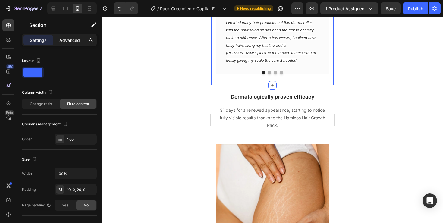
click at [78, 40] on p "Advanced" at bounding box center [69, 40] width 21 height 6
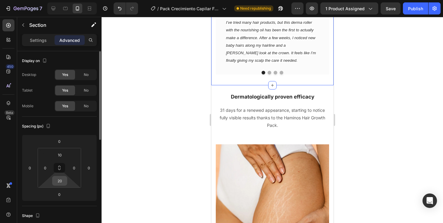
click at [64, 181] on input "20" at bounding box center [60, 180] width 12 height 9
type input "2"
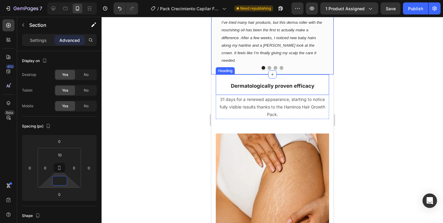
click at [243, 79] on h2 "Dermatologically proven efficacy" at bounding box center [272, 84] width 113 height 21
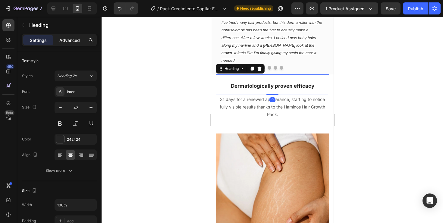
click at [74, 39] on p "Advanced" at bounding box center [69, 40] width 21 height 6
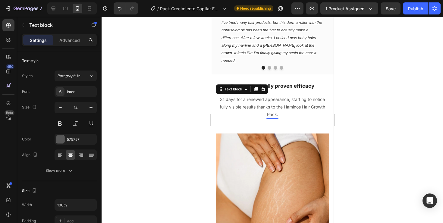
click at [254, 103] on p "31 days for a renewed appearance, starting to notice fully visible results than…" at bounding box center [272, 107] width 112 height 23
click at [68, 34] on div "Settings Advanced" at bounding box center [59, 40] width 75 height 12
click at [68, 40] on p "Advanced" at bounding box center [69, 40] width 21 height 6
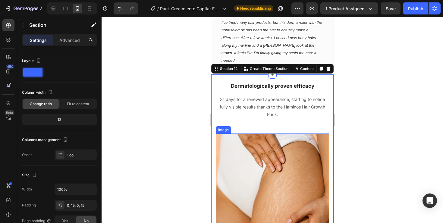
click at [248, 134] on img at bounding box center [272, 190] width 113 height 113
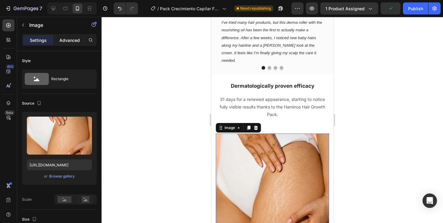
click at [67, 41] on p "Advanced" at bounding box center [69, 40] width 21 height 6
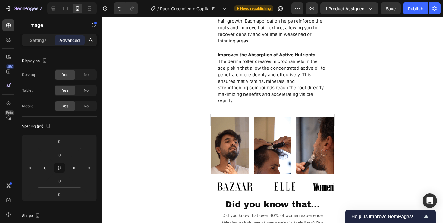
scroll to position [539, 0]
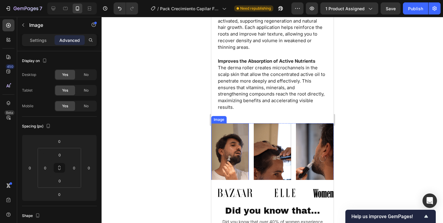
click at [234, 127] on img at bounding box center [230, 156] width 38 height 67
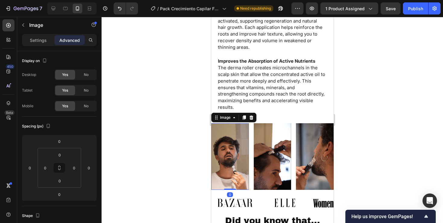
click at [232, 140] on img at bounding box center [230, 156] width 38 height 67
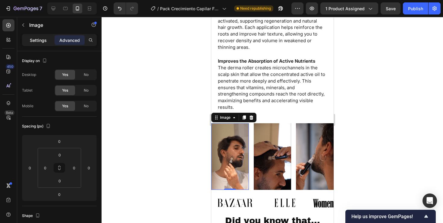
click at [33, 39] on p "Settings" at bounding box center [38, 40] width 17 height 6
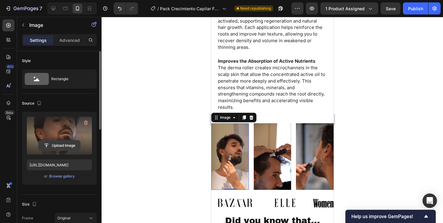
click at [61, 147] on input "file" at bounding box center [60, 146] width 42 height 10
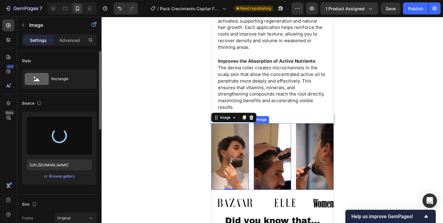
type input "https://cdn.shopify.com/s/files/1/0794/6685/6775/files/gempages_562379912158118…"
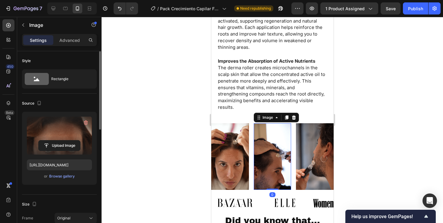
click at [267, 138] on img at bounding box center [273, 156] width 38 height 67
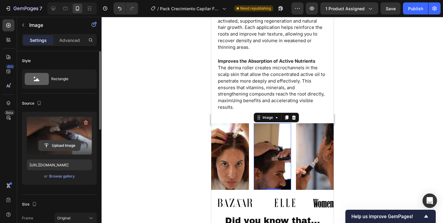
click at [62, 146] on input "file" at bounding box center [60, 146] width 42 height 10
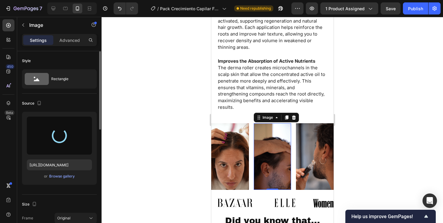
type input "https://cdn.shopify.com/s/files/1/0794/6685/6775/files/gempages_562379912158118…"
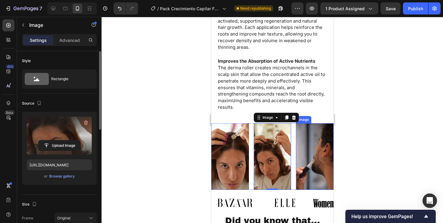
click at [311, 142] on img at bounding box center [315, 156] width 38 height 67
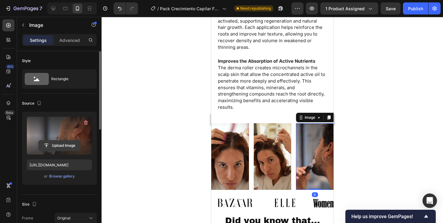
click at [57, 146] on input "file" at bounding box center [60, 146] width 42 height 10
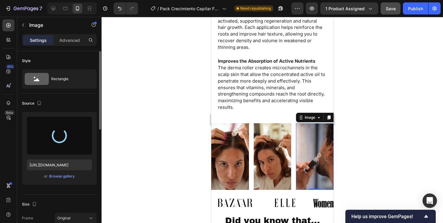
click at [390, 8] on span "Save" at bounding box center [391, 8] width 10 height 5
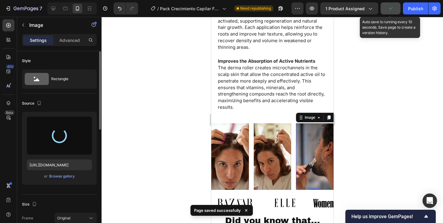
click at [390, 8] on icon "button" at bounding box center [391, 8] width 6 height 6
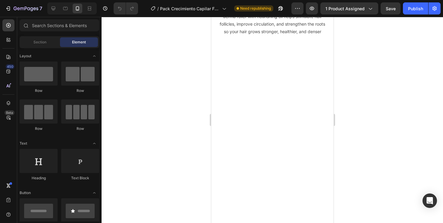
scroll to position [593, 0]
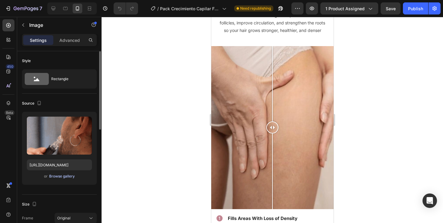
click at [64, 179] on div "Browse gallery" at bounding box center [62, 176] width 26 height 5
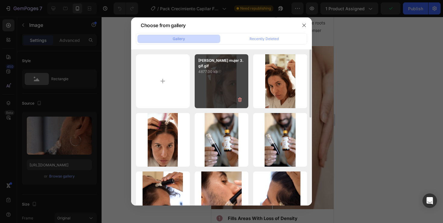
click at [227, 82] on div "[PERSON_NAME] mujer 3.gif.gif 4877.00 kb" at bounding box center [222, 81] width 54 height 54
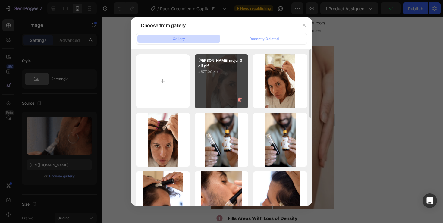
type input "[URL][DOMAIN_NAME]"
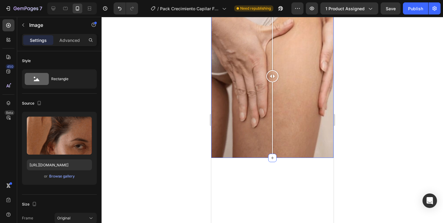
scroll to position [676, 0]
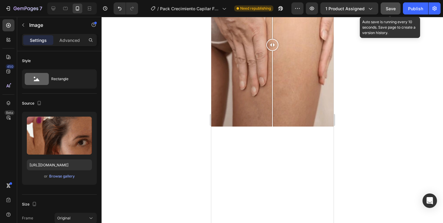
click at [389, 7] on span "Save" at bounding box center [391, 8] width 10 height 5
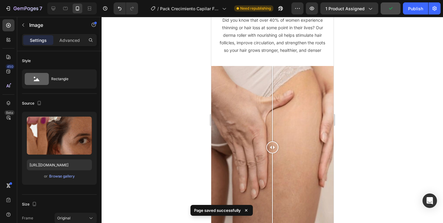
scroll to position [582, 0]
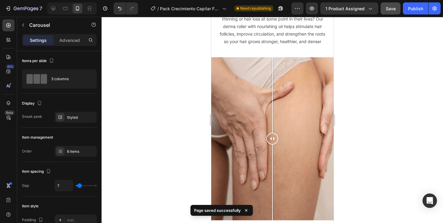
click at [75, 39] on p "Advanced" at bounding box center [69, 40] width 21 height 6
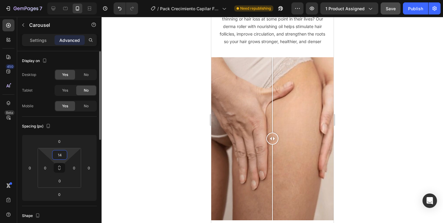
click at [65, 154] on input "14" at bounding box center [60, 154] width 12 height 9
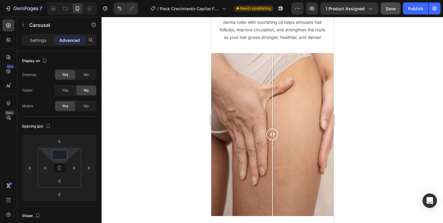
type input "0"
click at [172, 140] on div at bounding box center [273, 120] width 342 height 206
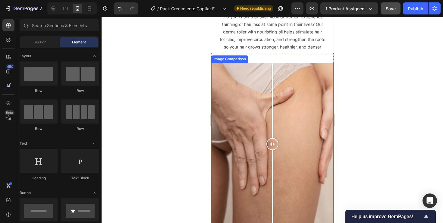
scroll to position [745, 0]
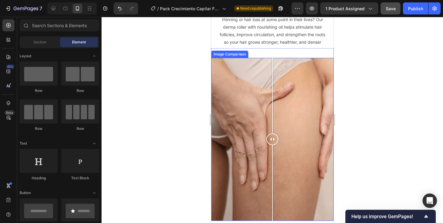
click at [245, 114] on div at bounding box center [272, 139] width 122 height 163
click at [228, 107] on div at bounding box center [272, 139] width 122 height 163
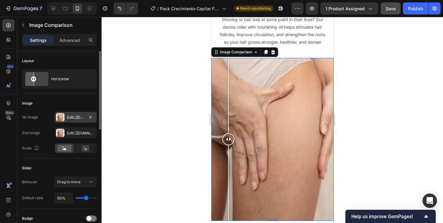
click at [80, 116] on div "[URL][DOMAIN_NAME]" at bounding box center [75, 117] width 17 height 5
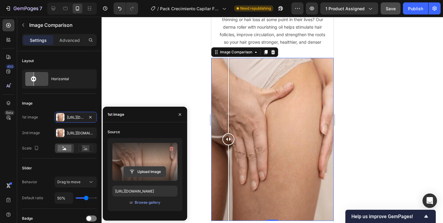
click at [151, 175] on input "file" at bounding box center [145, 172] width 42 height 10
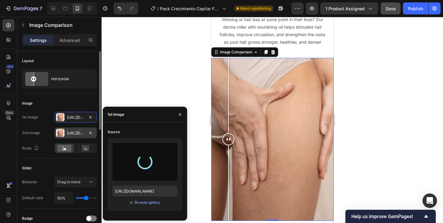
type input "[URL][DOMAIN_NAME]"
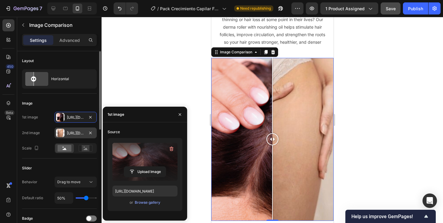
click at [77, 133] on div "[URL][DOMAIN_NAME]" at bounding box center [75, 133] width 17 height 5
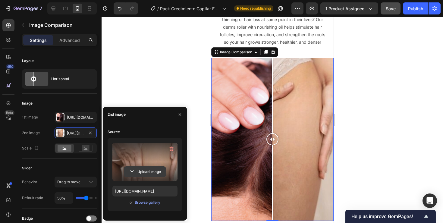
click at [146, 173] on input "file" at bounding box center [145, 172] width 42 height 10
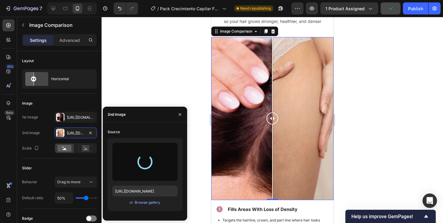
scroll to position [773, 0]
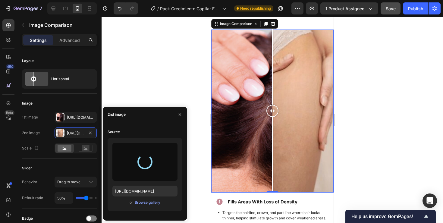
type input "[URL][DOMAIN_NAME]"
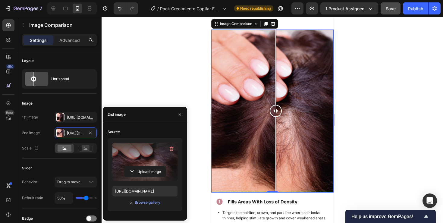
drag, startPoint x: 276, startPoint y: 115, endPoint x: 276, endPoint y: 119, distance: 4.8
click at [276, 119] on div at bounding box center [276, 111] width 12 height 163
drag, startPoint x: 276, startPoint y: 119, endPoint x: 276, endPoint y: 124, distance: 4.5
click at [276, 124] on div at bounding box center [275, 155] width 1 height 76
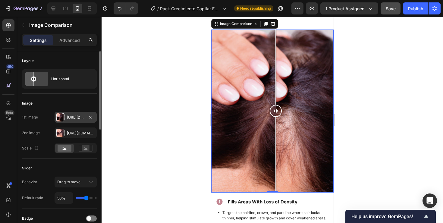
click at [76, 114] on div "[URL][DOMAIN_NAME]" at bounding box center [76, 117] width 42 height 11
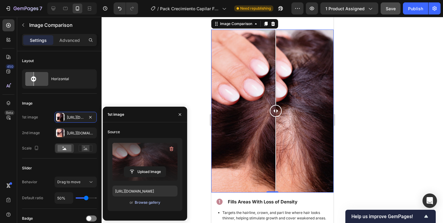
click at [148, 203] on div "Browse gallery" at bounding box center [148, 202] width 26 height 5
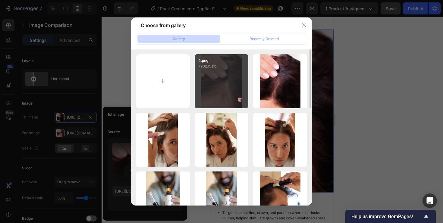
click at [229, 85] on div "4.png 7902.15 kb" at bounding box center [222, 81] width 54 height 54
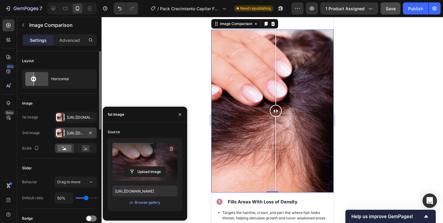
click at [78, 133] on div "[URL][DOMAIN_NAME]" at bounding box center [75, 133] width 17 height 5
click at [135, 154] on label at bounding box center [144, 162] width 65 height 38
click at [0, 0] on input "file" at bounding box center [0, 0] width 0 height 0
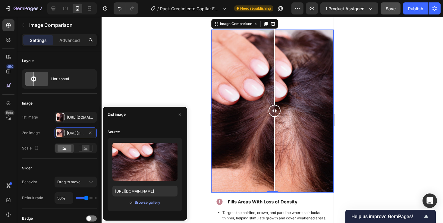
drag, startPoint x: 272, startPoint y: 111, endPoint x: 273, endPoint y: 115, distance: 4.5
click at [273, 115] on div at bounding box center [274, 111] width 12 height 12
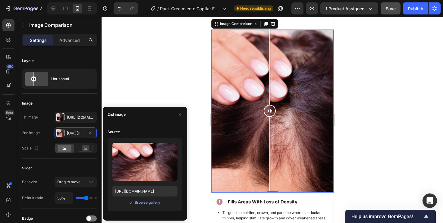
drag, startPoint x: 273, startPoint y: 115, endPoint x: 270, endPoint y: 125, distance: 10.9
click at [270, 125] on div at bounding box center [270, 111] width 12 height 163
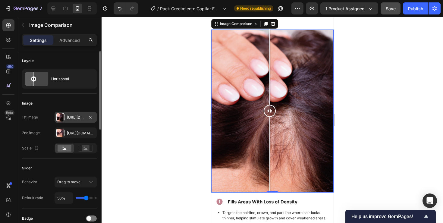
click at [68, 118] on div "[URL][DOMAIN_NAME]" at bounding box center [75, 117] width 17 height 5
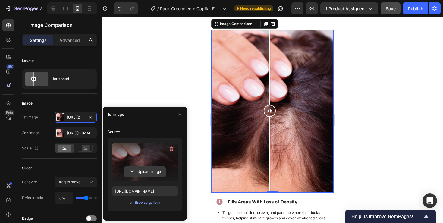
click at [136, 171] on input "file" at bounding box center [145, 172] width 42 height 10
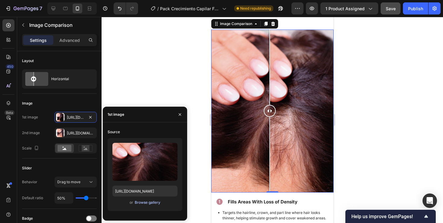
click at [144, 203] on div "Browse gallery" at bounding box center [148, 202] width 26 height 5
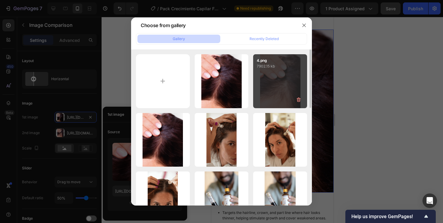
click at [257, 81] on div "4.png 7902.15 kb" at bounding box center [280, 81] width 54 height 54
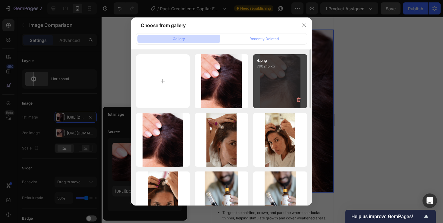
type input "[URL][DOMAIN_NAME]"
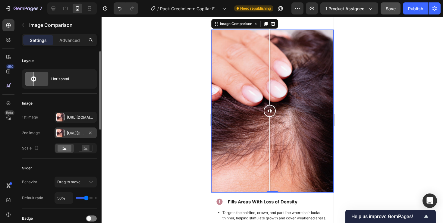
click at [73, 133] on div "[URL][DOMAIN_NAME]" at bounding box center [75, 133] width 17 height 5
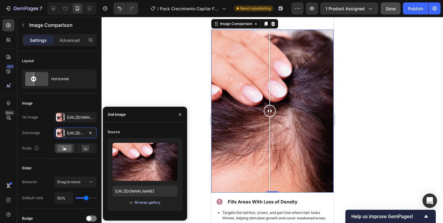
click at [147, 203] on div "Browse gallery" at bounding box center [148, 202] width 26 height 5
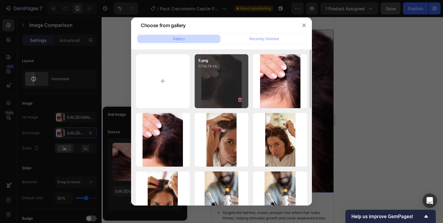
click at [226, 73] on div "5.png 5756.74 kb" at bounding box center [222, 81] width 54 height 54
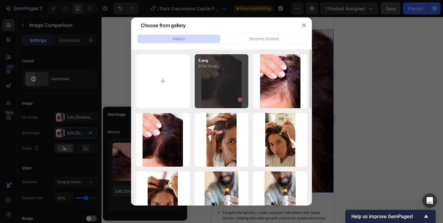
type input "[URL][DOMAIN_NAME]"
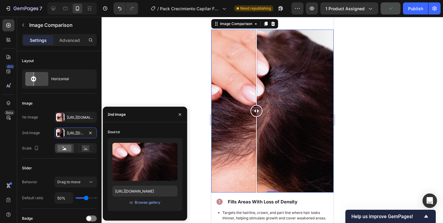
drag, startPoint x: 275, startPoint y: 112, endPoint x: 256, endPoint y: 133, distance: 28.5
click at [256, 133] on div at bounding box center [256, 111] width 12 height 163
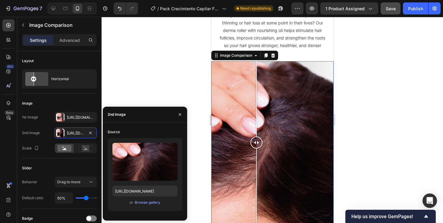
scroll to position [741, 0]
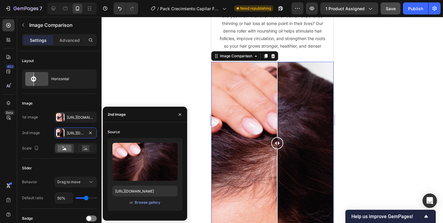
drag, startPoint x: 257, startPoint y: 143, endPoint x: 272, endPoint y: 144, distance: 15.4
click at [272, 144] on div at bounding box center [277, 143] width 12 height 12
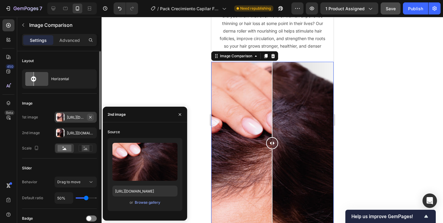
click at [90, 119] on icon "button" at bounding box center [90, 117] width 5 height 5
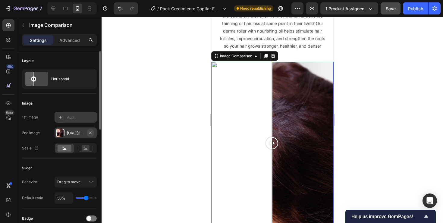
click at [91, 131] on icon "button" at bounding box center [90, 133] width 5 height 5
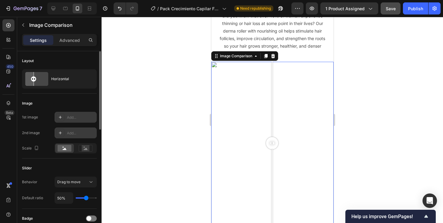
click at [81, 122] on div "Add..." at bounding box center [76, 117] width 42 height 11
type input "[URL][DOMAIN_NAME]"
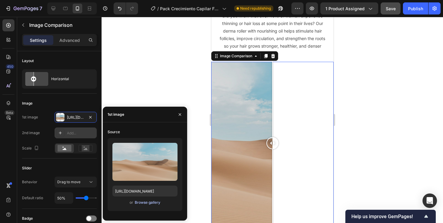
click at [144, 202] on div "Browse gallery" at bounding box center [148, 202] width 26 height 5
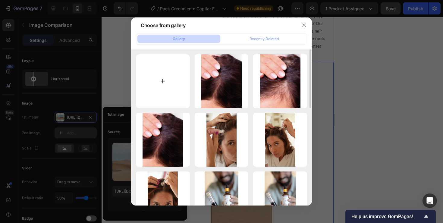
click at [169, 81] on input "file" at bounding box center [163, 81] width 54 height 54
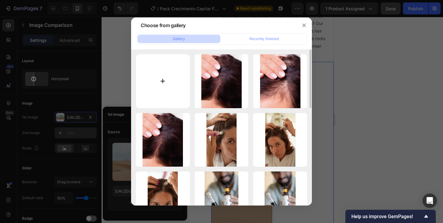
type input "C:\fakepath\4.png"
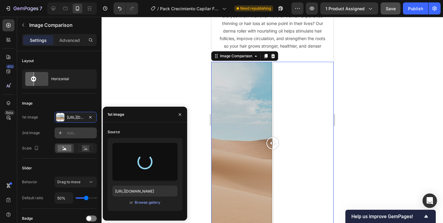
type input "[URL][DOMAIN_NAME]"
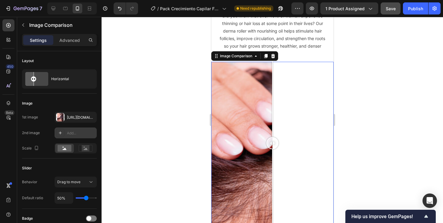
click at [72, 132] on div "Add..." at bounding box center [81, 133] width 28 height 5
type input "[URL][DOMAIN_NAME]"
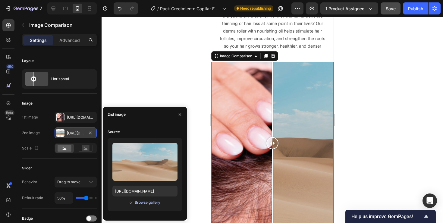
click at [144, 203] on div "Browse gallery" at bounding box center [148, 202] width 26 height 5
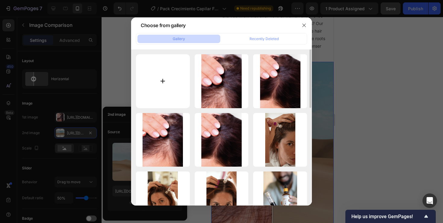
click at [151, 91] on input "file" at bounding box center [163, 81] width 54 height 54
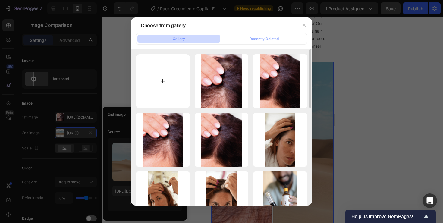
type input "C:\fakepath\5.png"
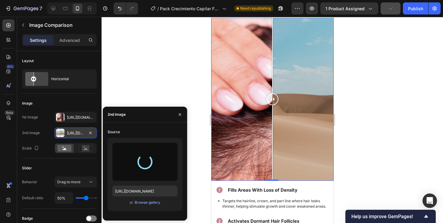
scroll to position [786, 0]
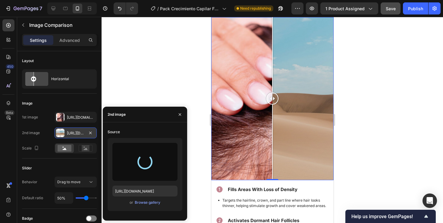
type input "[URL][DOMAIN_NAME]"
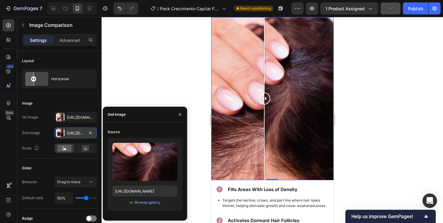
drag, startPoint x: 277, startPoint y: 109, endPoint x: 273, endPoint y: 125, distance: 16.6
click at [270, 125] on div at bounding box center [264, 98] width 12 height 163
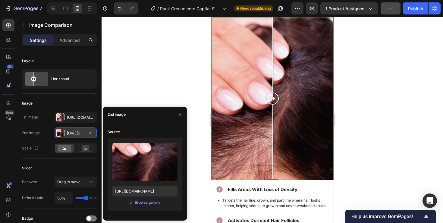
click at [385, 125] on div at bounding box center [273, 120] width 342 height 206
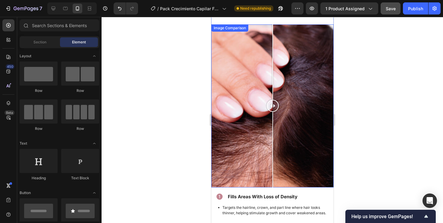
scroll to position [780, 0]
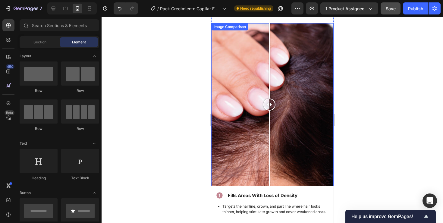
drag, startPoint x: 270, startPoint y: 113, endPoint x: 272, endPoint y: 117, distance: 4.7
click at [272, 117] on div at bounding box center [269, 104] width 12 height 163
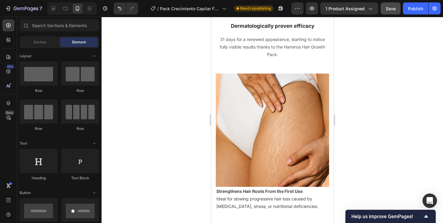
scroll to position [1249, 0]
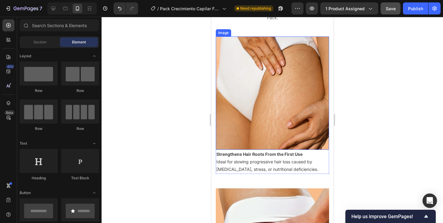
click at [260, 106] on img at bounding box center [272, 92] width 113 height 113
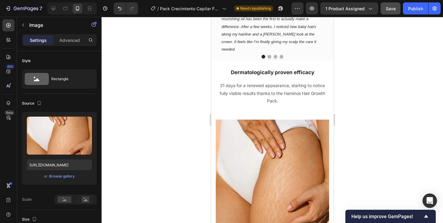
scroll to position [1166, 0]
click at [246, 157] on img at bounding box center [272, 175] width 113 height 113
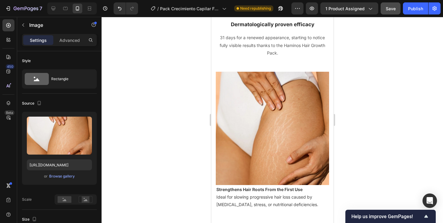
scroll to position [1222, 0]
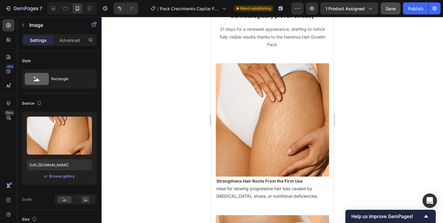
click at [264, 143] on img at bounding box center [272, 119] width 113 height 113
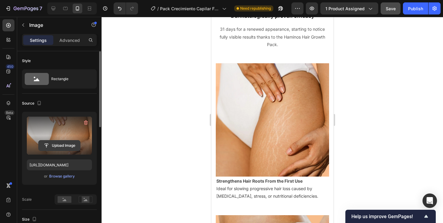
click at [63, 145] on input "file" at bounding box center [60, 146] width 42 height 10
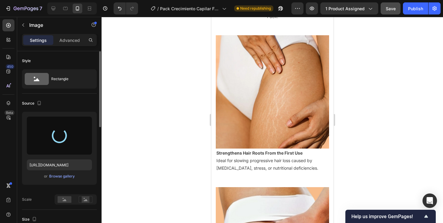
scroll to position [1251, 0]
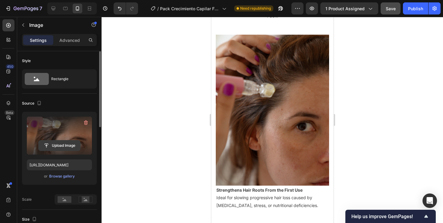
click at [60, 146] on input "file" at bounding box center [60, 146] width 42 height 10
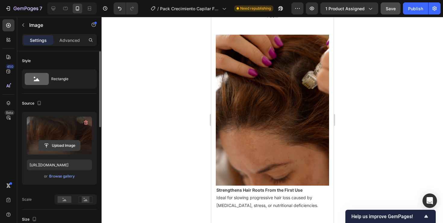
click at [62, 141] on input "file" at bounding box center [60, 146] width 42 height 10
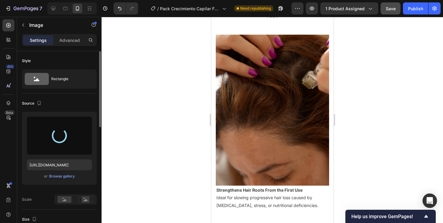
type input "[URL][DOMAIN_NAME]"
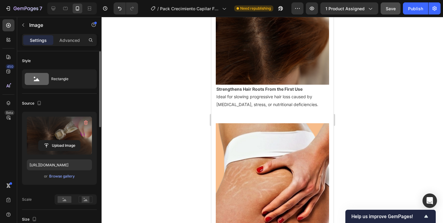
scroll to position [1371, 0]
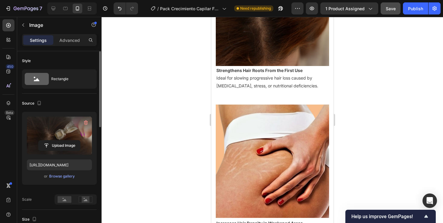
click at [274, 166] on img at bounding box center [272, 161] width 113 height 113
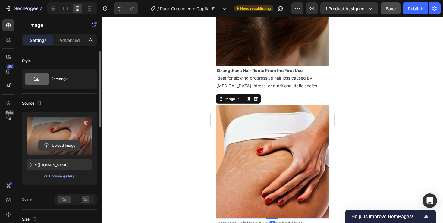
click at [62, 147] on input "file" at bounding box center [60, 146] width 42 height 10
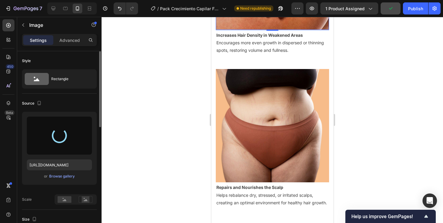
type input "[URL][DOMAIN_NAME]"
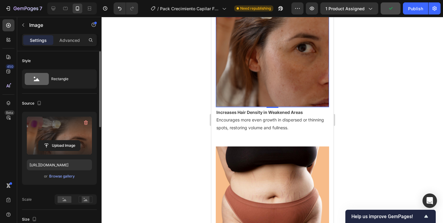
scroll to position [1544, 0]
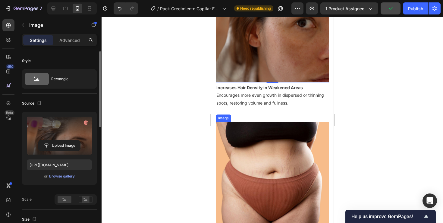
click at [267, 166] on img at bounding box center [272, 178] width 113 height 113
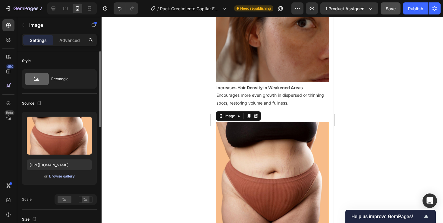
click at [67, 174] on div "Browse gallery" at bounding box center [62, 176] width 26 height 5
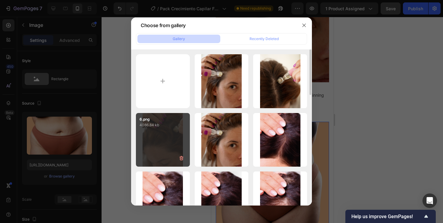
click at [176, 136] on div "6.png 4086.84 kb" at bounding box center [163, 140] width 54 height 54
type input "[URL][DOMAIN_NAME]"
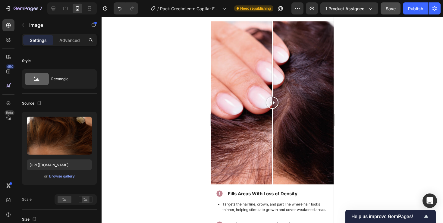
scroll to position [792, 0]
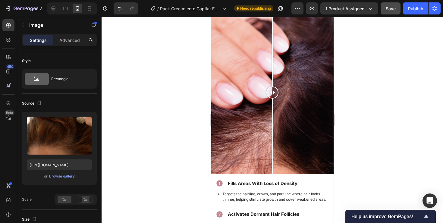
click at [248, 90] on div at bounding box center [272, 92] width 122 height 163
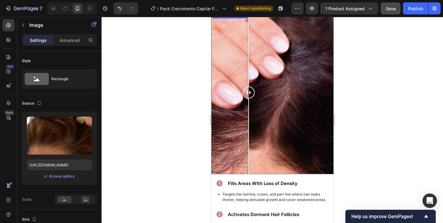
click at [213, 137] on div at bounding box center [272, 92] width 122 height 163
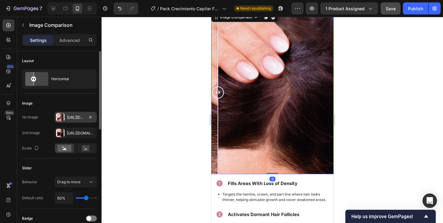
click at [71, 118] on div "[URL][DOMAIN_NAME]" at bounding box center [75, 117] width 17 height 5
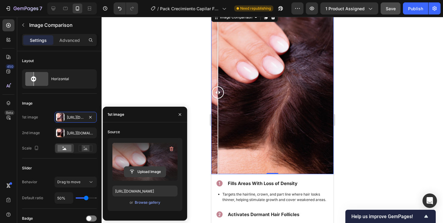
click at [142, 171] on input "file" at bounding box center [145, 172] width 42 height 10
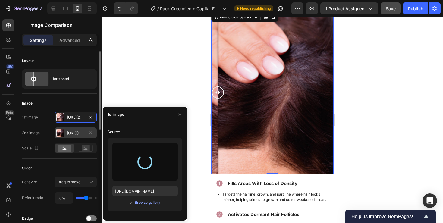
type input "[URL][DOMAIN_NAME]"
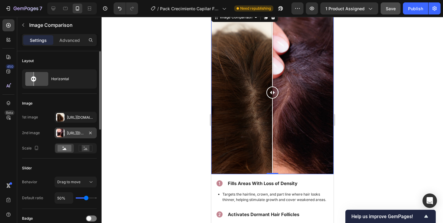
click at [69, 131] on div "[URL][DOMAIN_NAME]" at bounding box center [75, 133] width 17 height 5
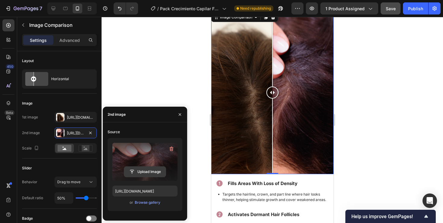
click at [144, 171] on input "file" at bounding box center [145, 172] width 42 height 10
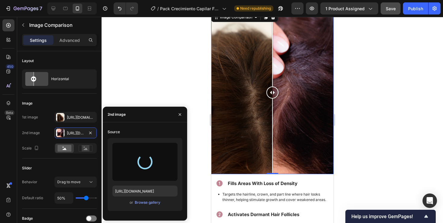
type input "[URL][DOMAIN_NAME]"
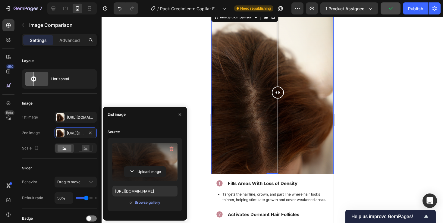
drag, startPoint x: 271, startPoint y: 92, endPoint x: 278, endPoint y: 117, distance: 25.9
click at [278, 117] on div at bounding box center [278, 92] width 12 height 163
click at [78, 119] on div "[URL][DOMAIN_NAME]" at bounding box center [75, 117] width 17 height 5
click at [168, 84] on div at bounding box center [273, 120] width 342 height 206
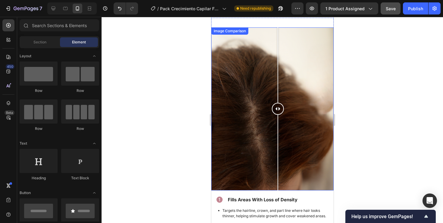
scroll to position [775, 0]
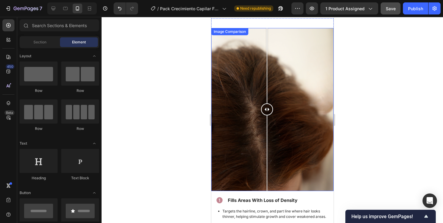
drag, startPoint x: 276, startPoint y: 106, endPoint x: 269, endPoint y: 114, distance: 10.0
click at [269, 114] on div at bounding box center [267, 109] width 12 height 12
click at [241, 115] on div at bounding box center [272, 109] width 122 height 163
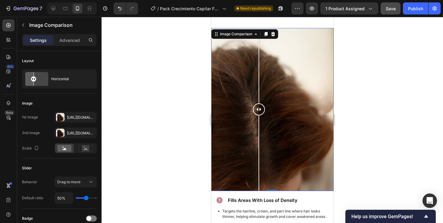
drag, startPoint x: 241, startPoint y: 115, endPoint x: 259, endPoint y: 111, distance: 18.0
click at [259, 111] on div at bounding box center [259, 109] width 12 height 12
click at [61, 197] on input "50%" at bounding box center [64, 198] width 18 height 11
type input "53%"
type input "53"
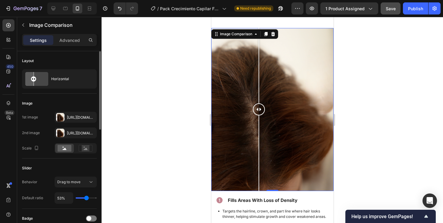
type input "48%"
type input "48"
type input "43%"
type input "43"
type input "40%"
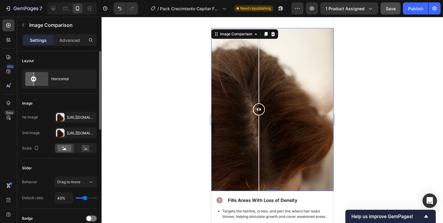
type input "40"
type input "38%"
type input "38"
type input "37%"
type input "37"
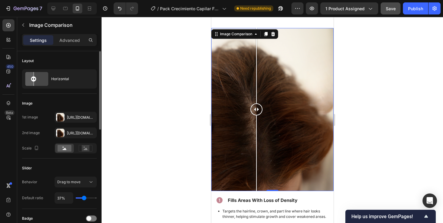
type input "35%"
type input "35"
type input "34%"
type input "34"
type input "33%"
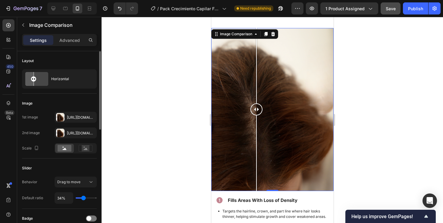
type input "33"
type input "32%"
type input "32"
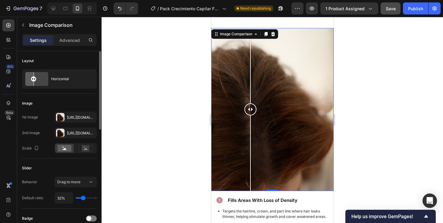
type input "31%"
type input "31"
type input "27%"
type input "27"
type input "24%"
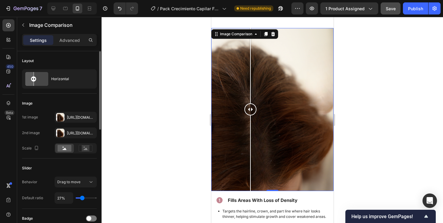
type input "24"
type input "23%"
type input "23"
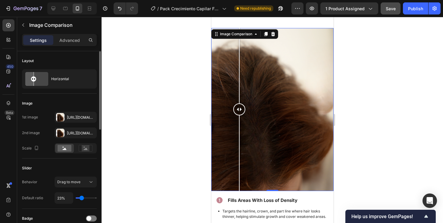
type input "24%"
type input "24"
type input "25%"
type input "25"
type input "27%"
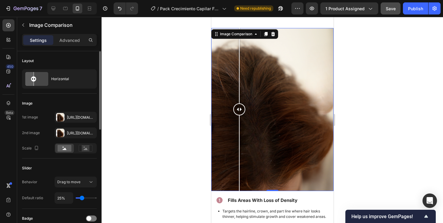
type input "27"
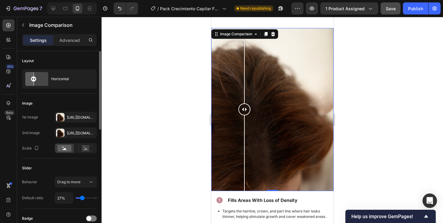
type input "28%"
type input "28"
type input "29%"
type input "29"
type input "30%"
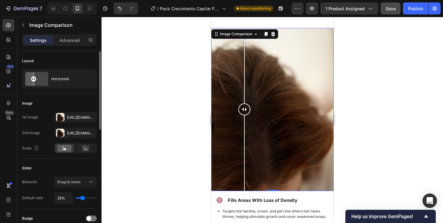
type input "30"
type input "31%"
type input "31"
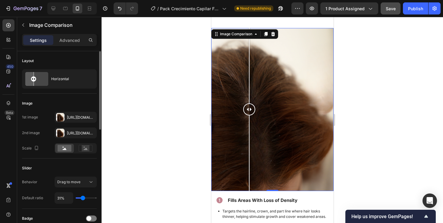
type input "32%"
type input "32"
type input "33%"
type input "33"
type input "34%"
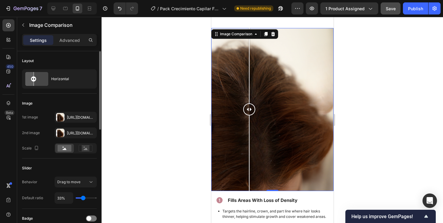
type input "34"
type input "35%"
type input "35"
type input "36%"
type input "36"
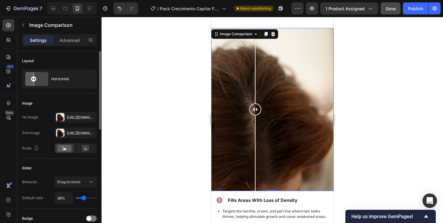
type input "35%"
drag, startPoint x: 87, startPoint y: 199, endPoint x: 84, endPoint y: 198, distance: 3.4
type input "35"
click at [84, 198] on input "range" at bounding box center [86, 197] width 21 height 1
click at [152, 156] on div at bounding box center [273, 120] width 342 height 206
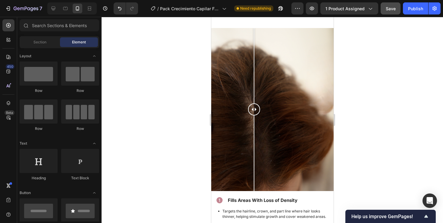
click at [199, 145] on div at bounding box center [273, 120] width 342 height 206
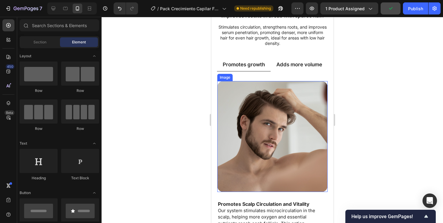
scroll to position [283, 0]
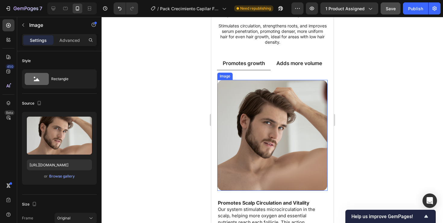
click at [264, 153] on img at bounding box center [272, 135] width 110 height 111
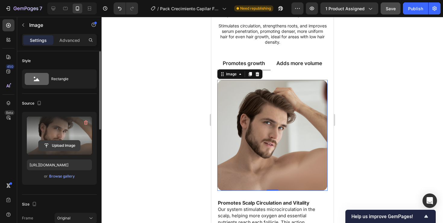
click at [64, 143] on input "file" at bounding box center [60, 146] width 42 height 10
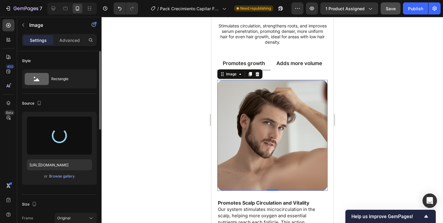
type input "[URL][DOMAIN_NAME]"
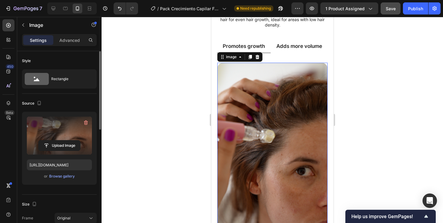
scroll to position [286, 0]
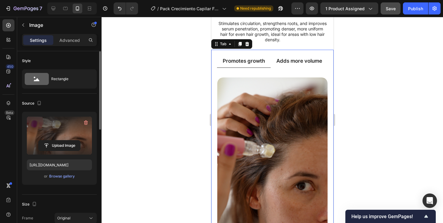
click at [281, 61] on p "Adds more volume" at bounding box center [299, 61] width 46 height 7
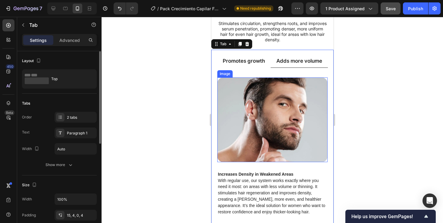
click at [248, 93] on img at bounding box center [272, 119] width 110 height 85
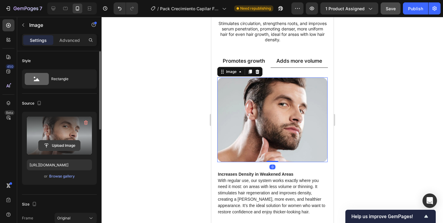
click at [61, 144] on input "file" at bounding box center [60, 146] width 42 height 10
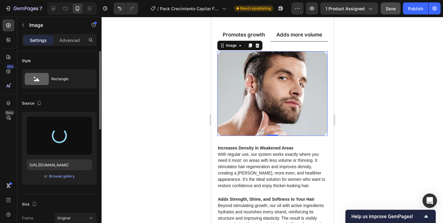
scroll to position [313, 0]
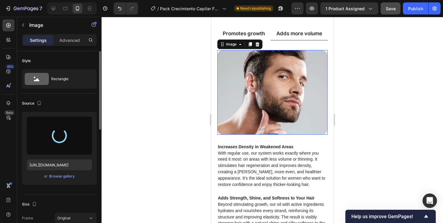
type input "[URL][DOMAIN_NAME]"
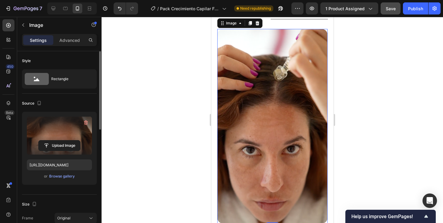
scroll to position [320, 0]
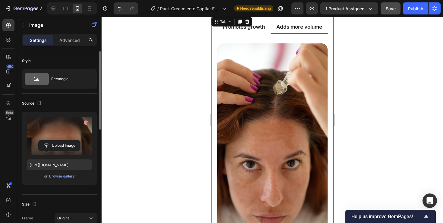
click at [252, 26] on p "Promotes growth" at bounding box center [244, 27] width 42 height 7
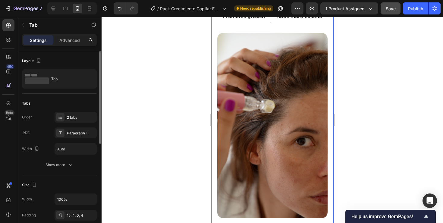
scroll to position [330, 0]
click at [286, 19] on p "Adds more volume" at bounding box center [299, 16] width 46 height 7
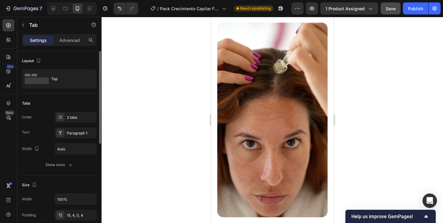
scroll to position [341, 0]
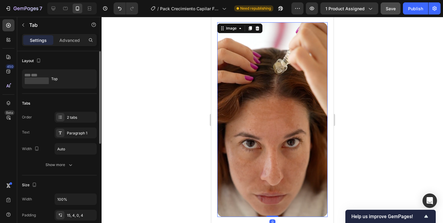
click at [238, 137] on img at bounding box center [272, 119] width 110 height 195
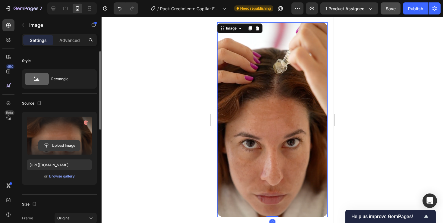
click at [62, 150] on input "file" at bounding box center [60, 146] width 42 height 10
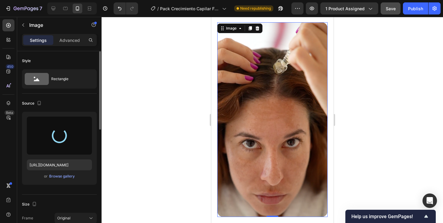
type input "[URL][DOMAIN_NAME]"
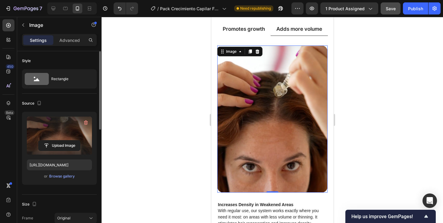
scroll to position [309, 0]
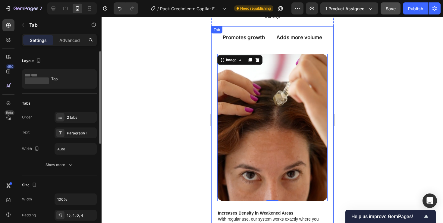
click at [244, 39] on p "Promotes growth" at bounding box center [244, 37] width 42 height 7
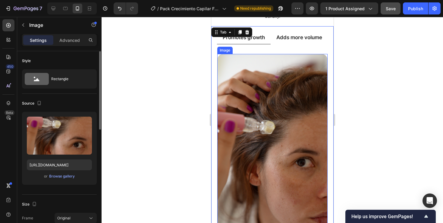
click at [253, 129] on img at bounding box center [272, 146] width 110 height 185
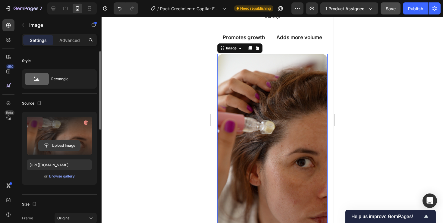
click at [55, 147] on input "file" at bounding box center [60, 146] width 42 height 10
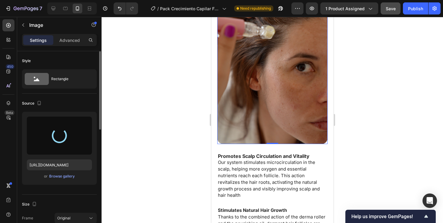
scroll to position [406, 0]
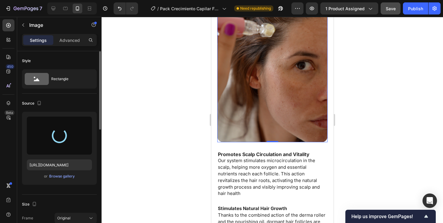
type input "[URL][DOMAIN_NAME]"
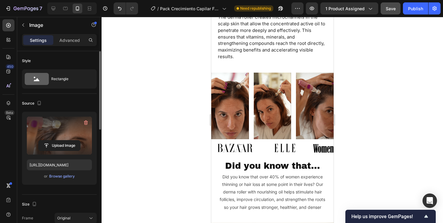
scroll to position [642, 0]
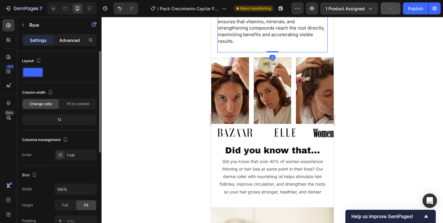
click at [76, 41] on p "Advanced" at bounding box center [69, 40] width 21 height 6
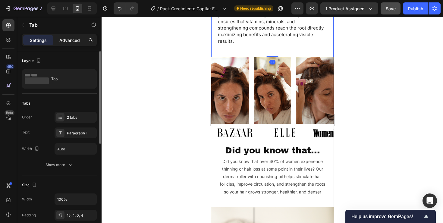
click at [72, 40] on p "Advanced" at bounding box center [69, 40] width 21 height 6
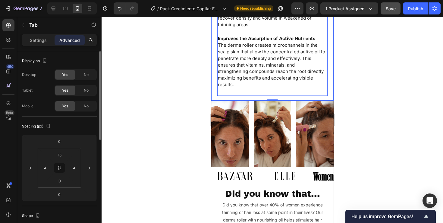
scroll to position [596, 0]
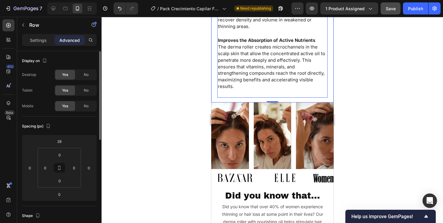
click at [236, 81] on div "Promotes Scalp Circulation and Vitality Our system stimulates microcirculation …" at bounding box center [272, 10] width 110 height 175
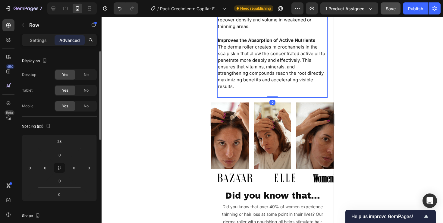
drag, startPoint x: 267, startPoint y: 86, endPoint x: 265, endPoint y: 80, distance: 6.3
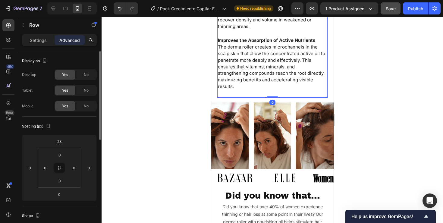
click at [265, 80] on div "Promotes Scalp Circulation and Vitality Our system stimulates microcirculation …" at bounding box center [272, 10] width 110 height 175
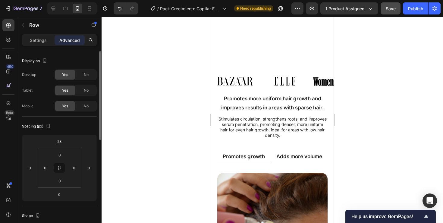
scroll to position [183, 0]
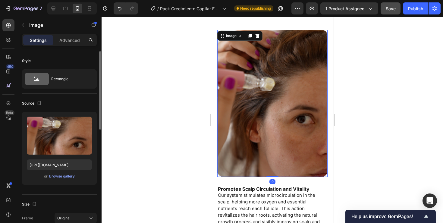
click at [265, 150] on img at bounding box center [272, 103] width 110 height 147
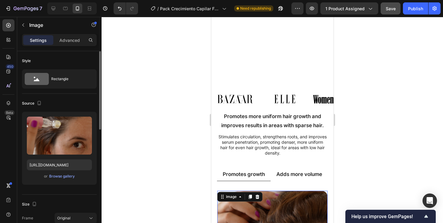
scroll to position [149, 0]
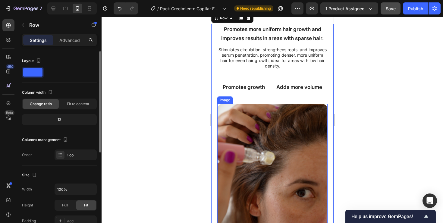
scroll to position [251, 0]
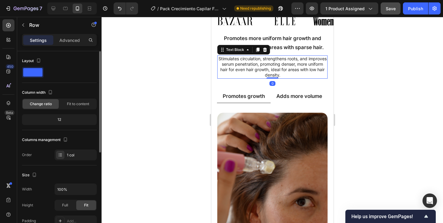
click at [252, 65] on p "Stimulates circulation, strengthens roots, and improves serum penetration, prom…" at bounding box center [272, 67] width 109 height 22
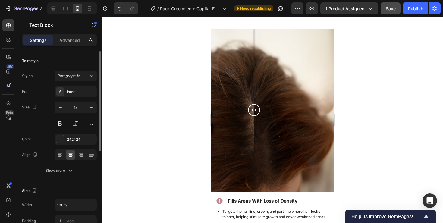
scroll to position [828, 0]
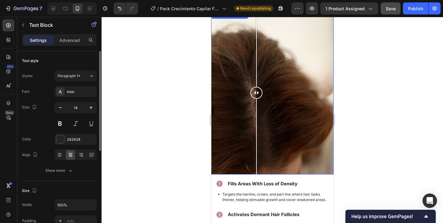
drag, startPoint x: 258, startPoint y: 91, endPoint x: 257, endPoint y: 100, distance: 9.5
click at [257, 100] on div at bounding box center [256, 92] width 12 height 163
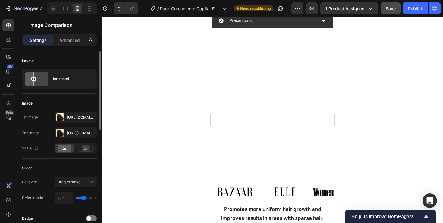
scroll to position [0, 0]
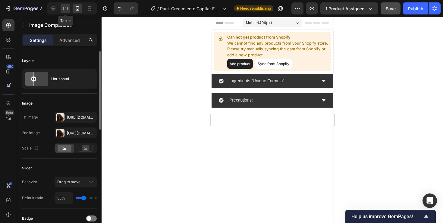
click at [64, 7] on icon at bounding box center [65, 8] width 6 height 6
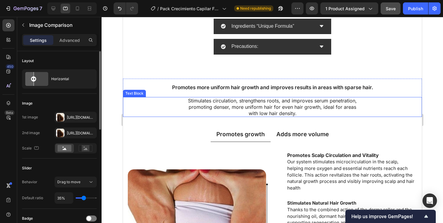
scroll to position [155, 0]
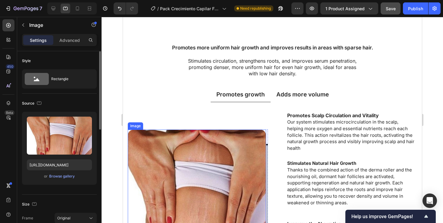
click at [202, 156] on img at bounding box center [197, 190] width 138 height 121
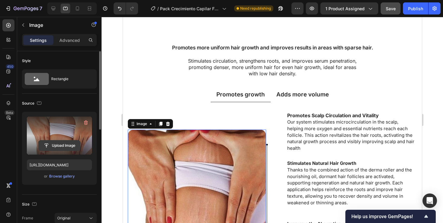
click at [70, 144] on input "file" at bounding box center [60, 146] width 42 height 10
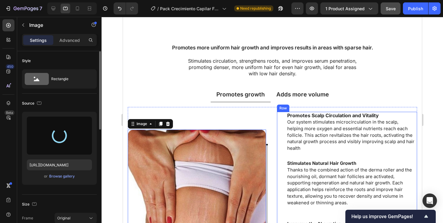
type input "[URL][DOMAIN_NAME]"
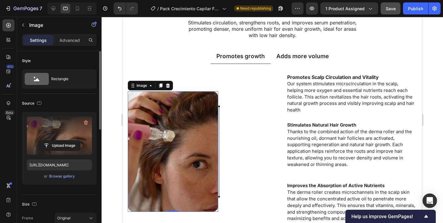
scroll to position [201, 0]
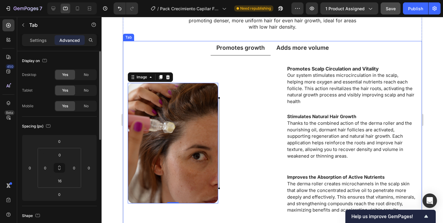
click at [295, 52] on div "Adds more volume" at bounding box center [302, 47] width 54 height 9
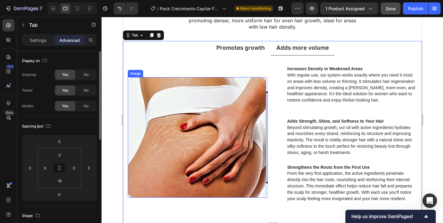
click at [187, 128] on img at bounding box center [197, 137] width 138 height 121
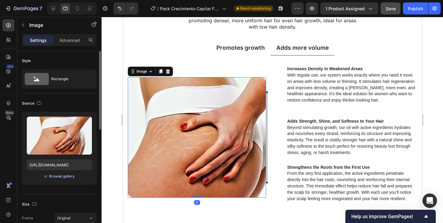
click at [66, 175] on div "Browse gallery" at bounding box center [62, 176] width 26 height 5
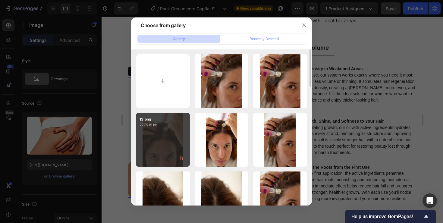
click at [174, 131] on div "13.png 2775.15 kb" at bounding box center [163, 140] width 54 height 54
type input "[URL][DOMAIN_NAME]"
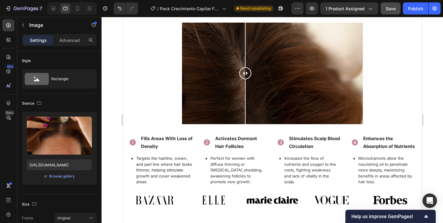
scroll to position [478, 0]
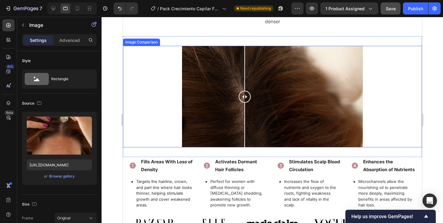
click at [245, 109] on div at bounding box center [244, 97] width 12 height 102
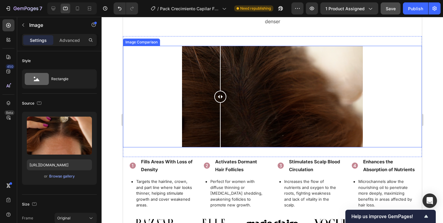
click at [220, 106] on div at bounding box center [272, 97] width 181 height 102
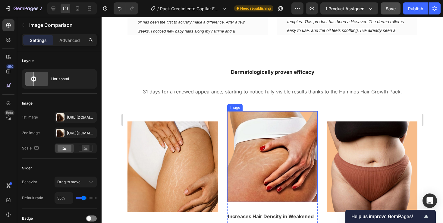
scroll to position [791, 0]
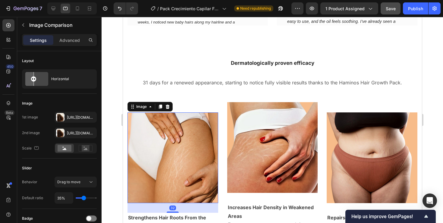
click at [177, 139] on img at bounding box center [172, 157] width 91 height 91
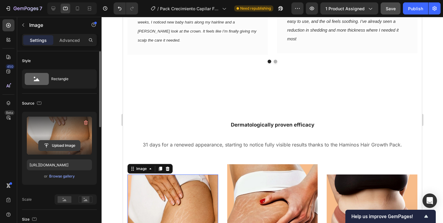
click at [58, 150] on input "file" at bounding box center [60, 146] width 42 height 10
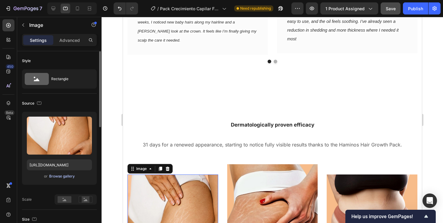
click at [68, 177] on div "Browse gallery" at bounding box center [62, 176] width 26 height 5
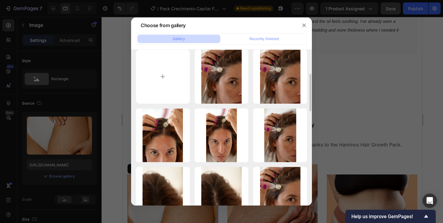
scroll to position [0, 0]
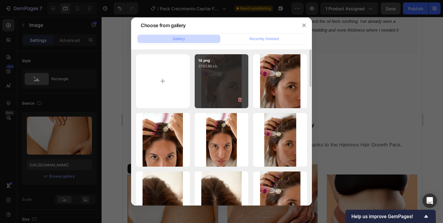
click at [226, 80] on div "14.png 3783.86 kb" at bounding box center [222, 81] width 54 height 54
type input "[URL][DOMAIN_NAME]"
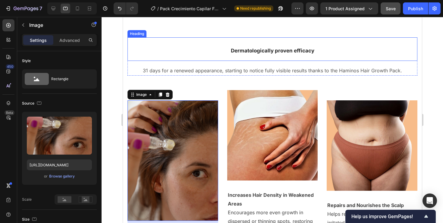
scroll to position [869, 0]
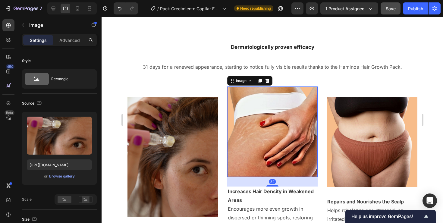
click at [242, 138] on img at bounding box center [272, 132] width 91 height 91
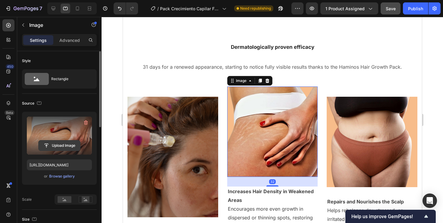
click at [52, 146] on input "file" at bounding box center [60, 146] width 42 height 10
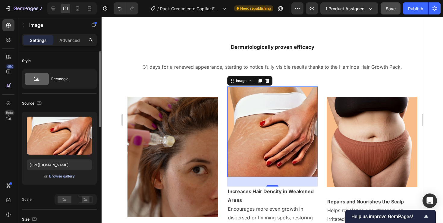
click at [58, 176] on div "Browse gallery" at bounding box center [62, 176] width 26 height 5
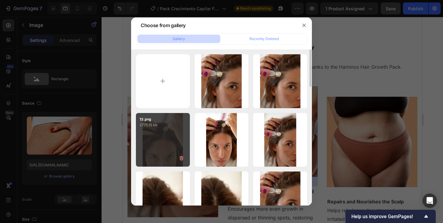
click at [176, 146] on div "13.png 2775.15 kb" at bounding box center [163, 140] width 54 height 54
type input "[URL][DOMAIN_NAME]"
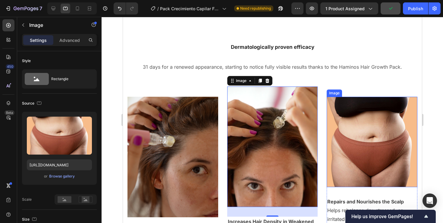
click at [362, 156] on img at bounding box center [372, 142] width 91 height 91
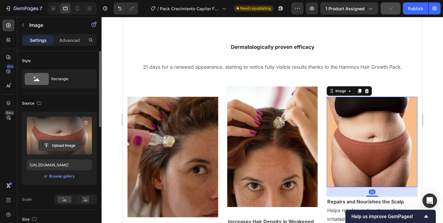
click at [58, 147] on input "file" at bounding box center [60, 146] width 42 height 10
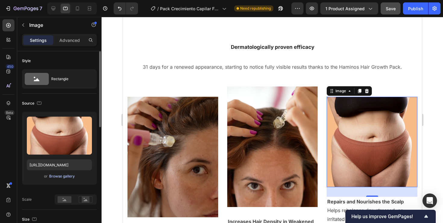
click at [73, 176] on div "Browse gallery" at bounding box center [62, 176] width 26 height 5
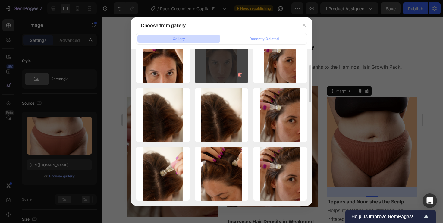
scroll to position [88, 0]
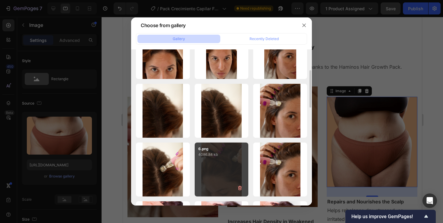
click at [218, 169] on div "6.png 4086.84 kb" at bounding box center [222, 170] width 54 height 54
type input "[URL][DOMAIN_NAME]"
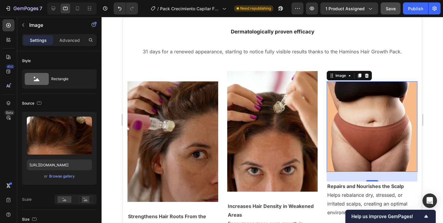
scroll to position [898, 0]
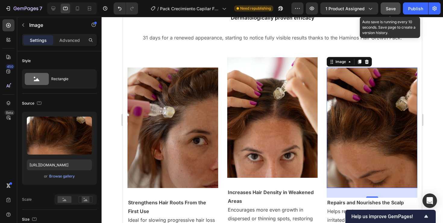
click at [393, 7] on span "Save" at bounding box center [391, 8] width 10 height 5
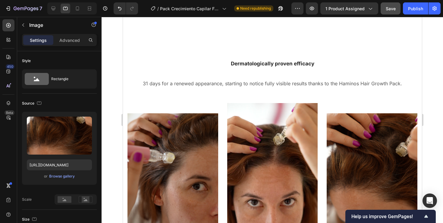
scroll to position [849, 0]
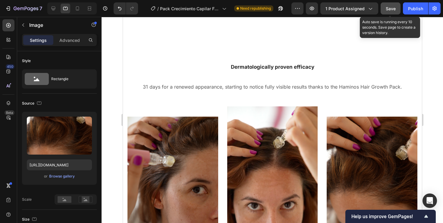
click at [392, 7] on span "Save" at bounding box center [391, 8] width 10 height 5
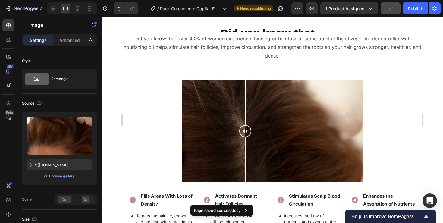
scroll to position [439, 0]
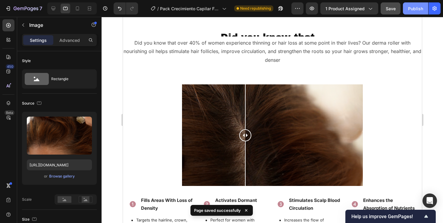
click at [411, 11] on div "Publish" at bounding box center [415, 8] width 15 height 6
